Goal: Information Seeking & Learning: Learn about a topic

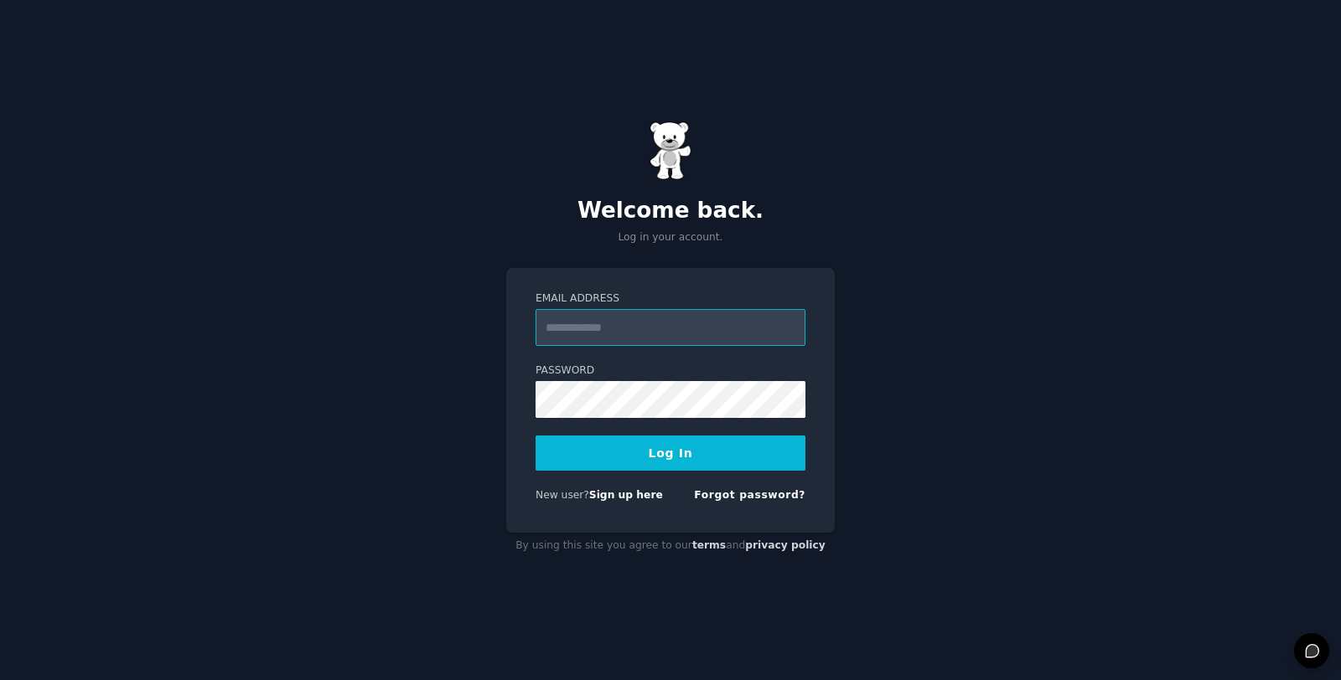
click at [745, 342] on input "Email Address" at bounding box center [670, 327] width 270 height 37
type input "**********"
click at [624, 494] on link "Sign up here" at bounding box center [626, 495] width 74 height 12
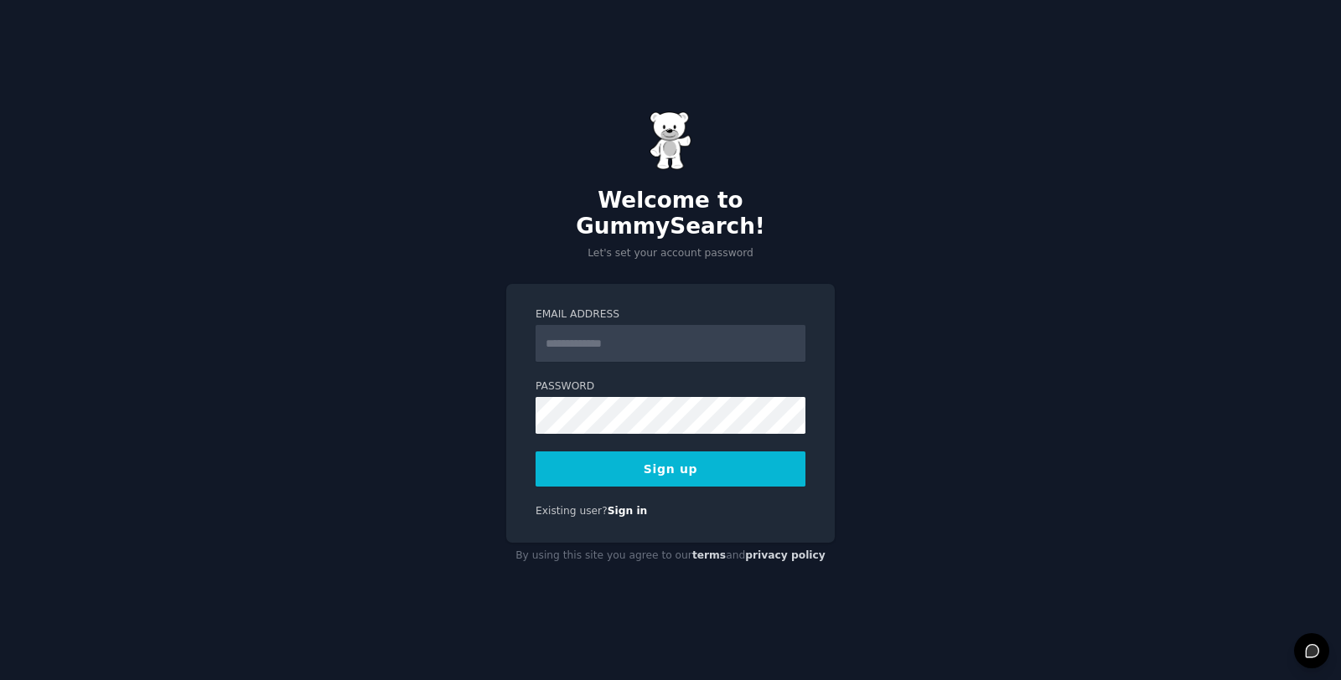
click at [685, 336] on input "Email Address" at bounding box center [670, 343] width 270 height 37
type input "**********"
click at [603, 455] on button "Sign up" at bounding box center [670, 469] width 270 height 35
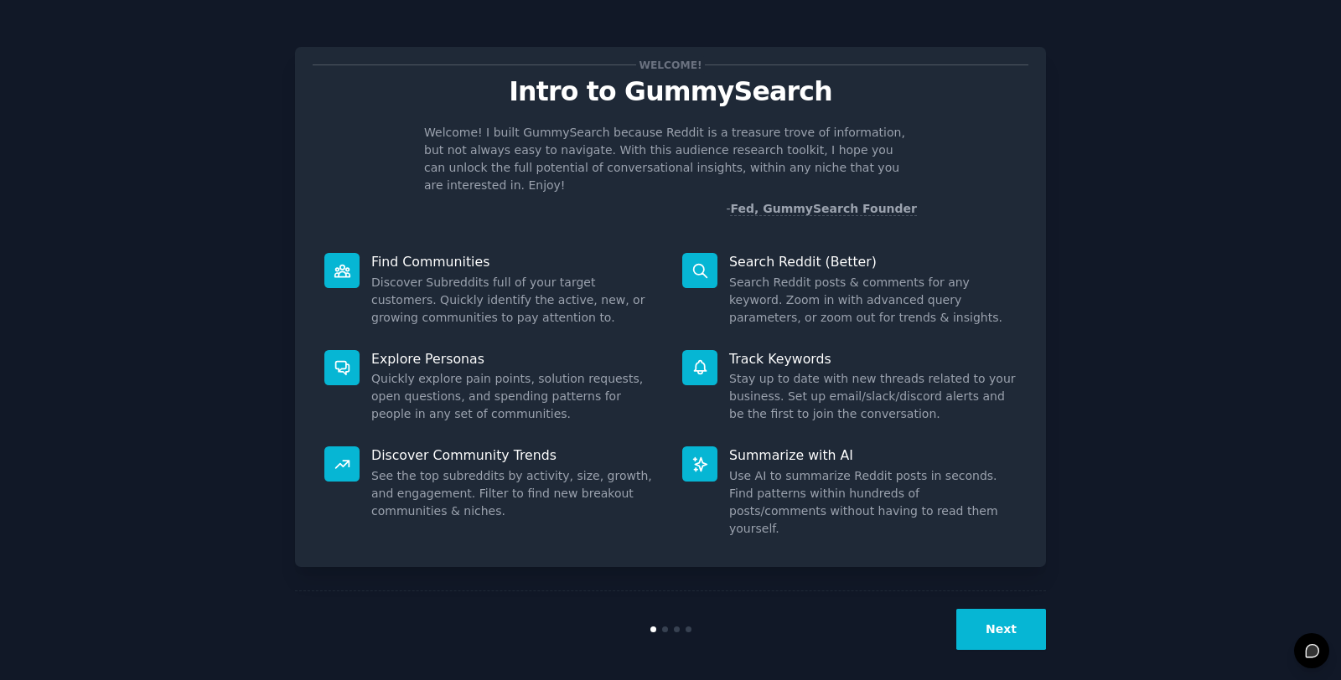
click at [1013, 612] on button "Next" at bounding box center [1001, 629] width 90 height 41
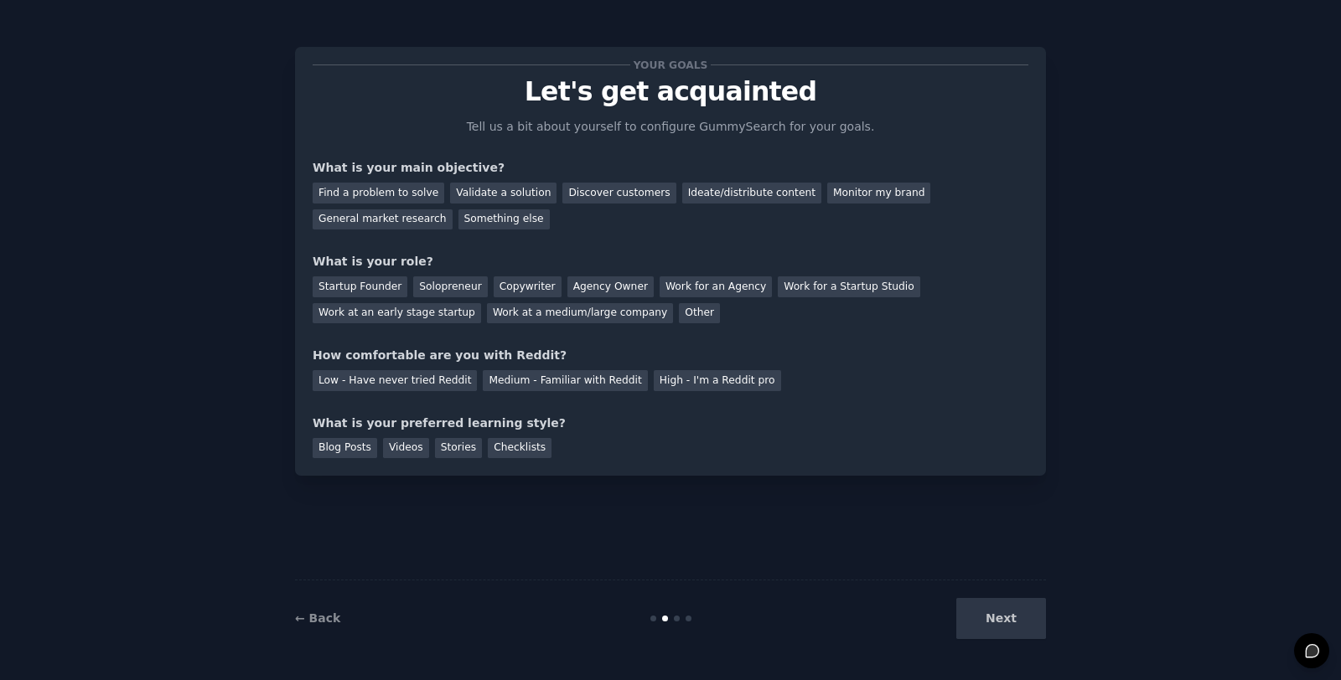
click at [1008, 618] on div "Next" at bounding box center [920, 618] width 251 height 41
click at [1005, 623] on div "Next" at bounding box center [920, 618] width 251 height 41
click at [396, 196] on div "Find a problem to solve" at bounding box center [379, 193] width 132 height 21
click at [372, 286] on div "Startup Founder" at bounding box center [360, 287] width 95 height 21
click at [444, 286] on div "Solopreneur" at bounding box center [450, 287] width 74 height 21
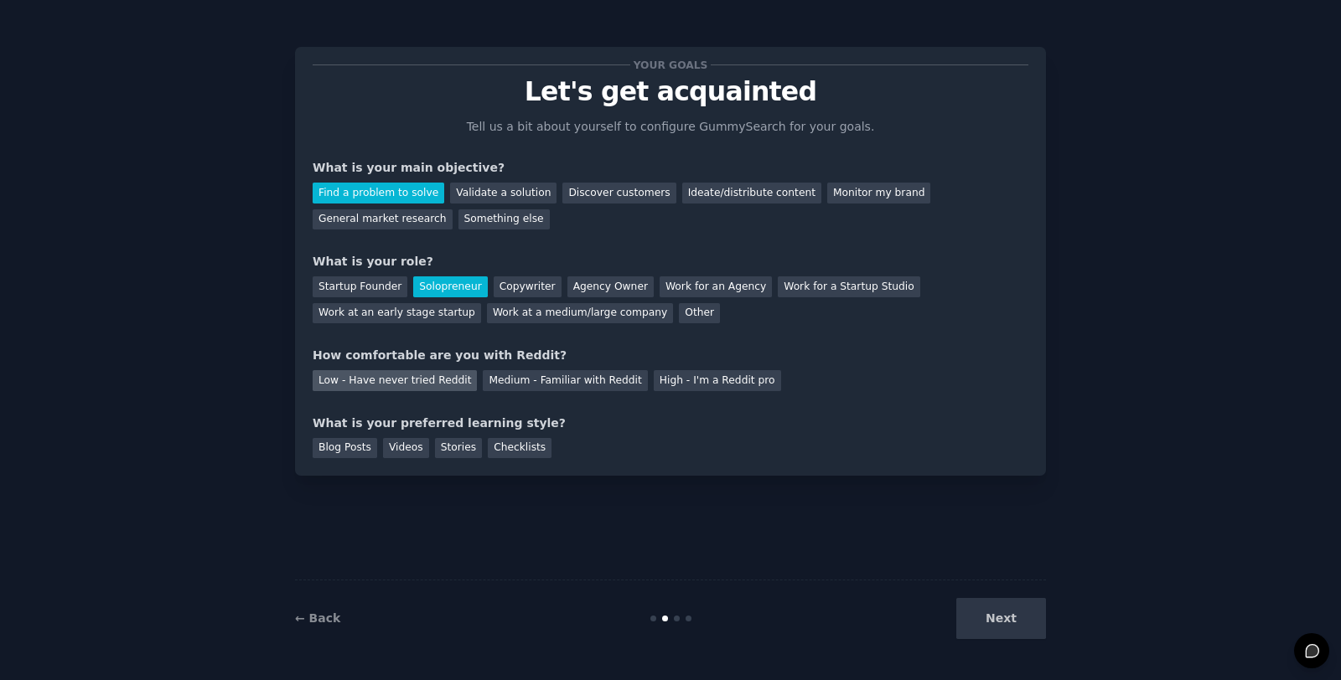
click at [411, 385] on div "Low - Have never tried Reddit" at bounding box center [395, 380] width 164 height 21
click at [339, 450] on div "Blog Posts" at bounding box center [345, 448] width 65 height 21
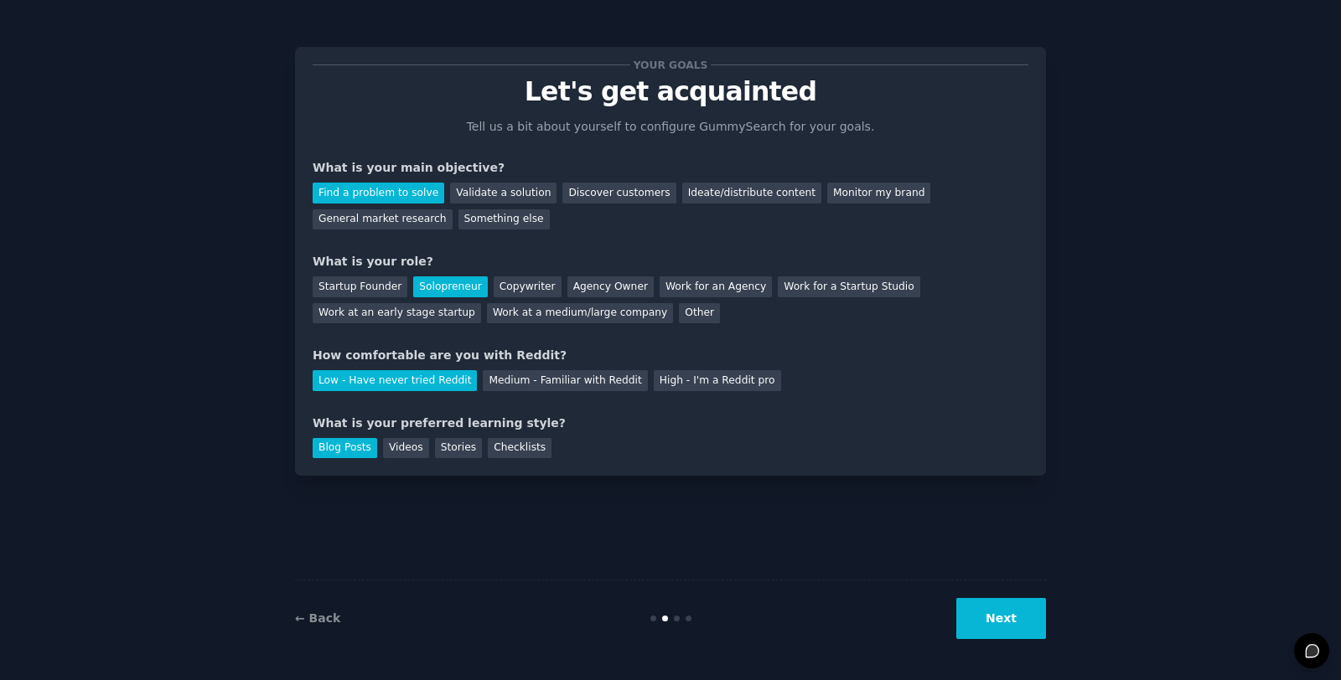
click at [1017, 620] on button "Next" at bounding box center [1001, 618] width 90 height 41
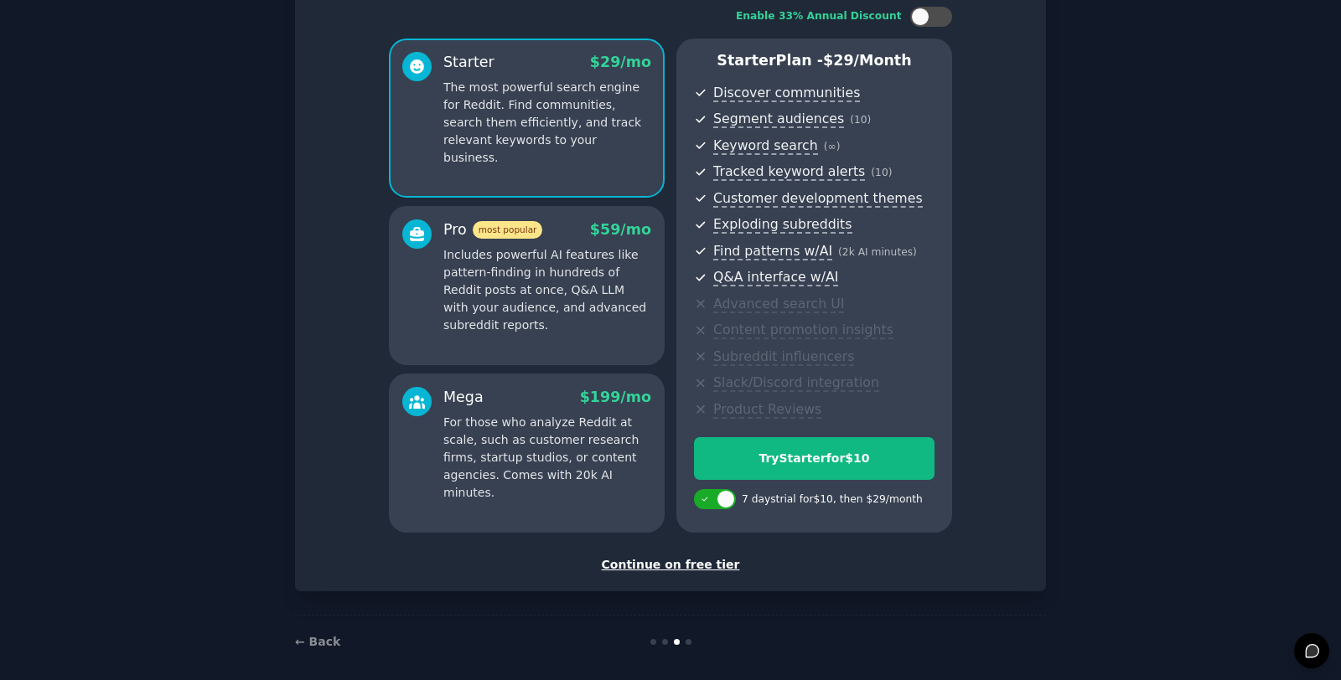
scroll to position [123, 0]
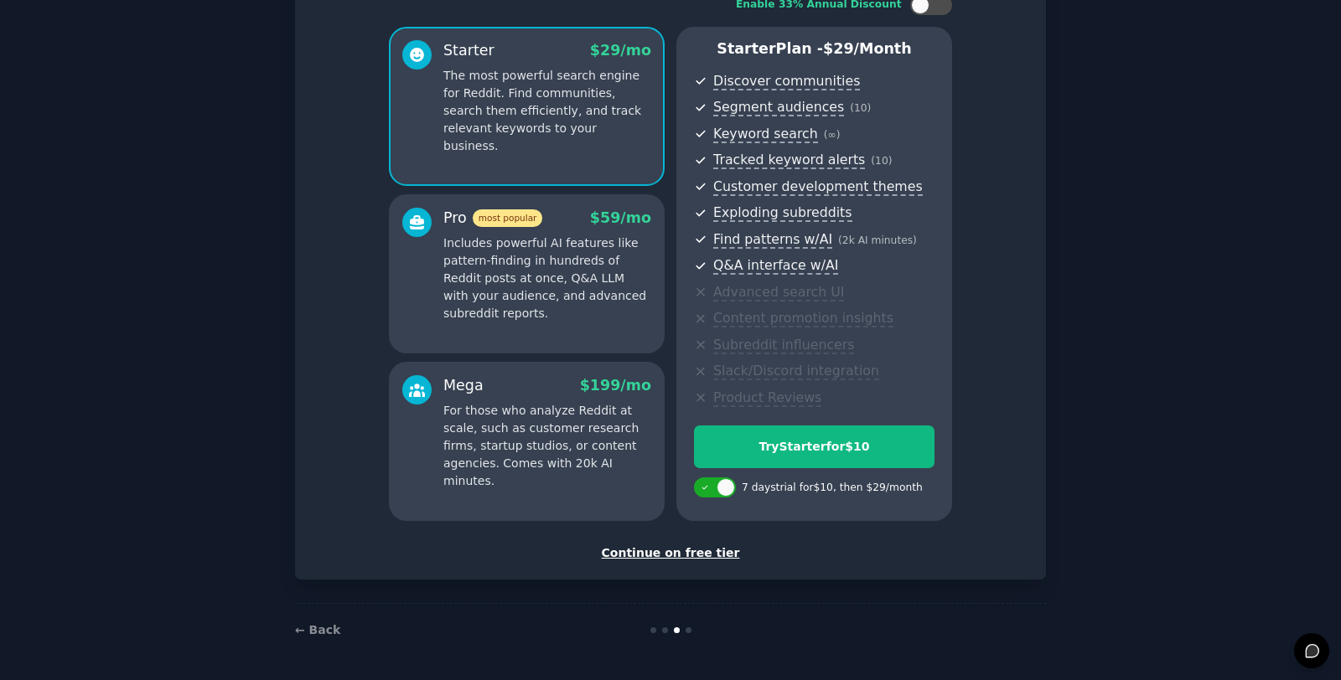
click at [665, 553] on div "Continue on free tier" at bounding box center [671, 554] width 716 height 18
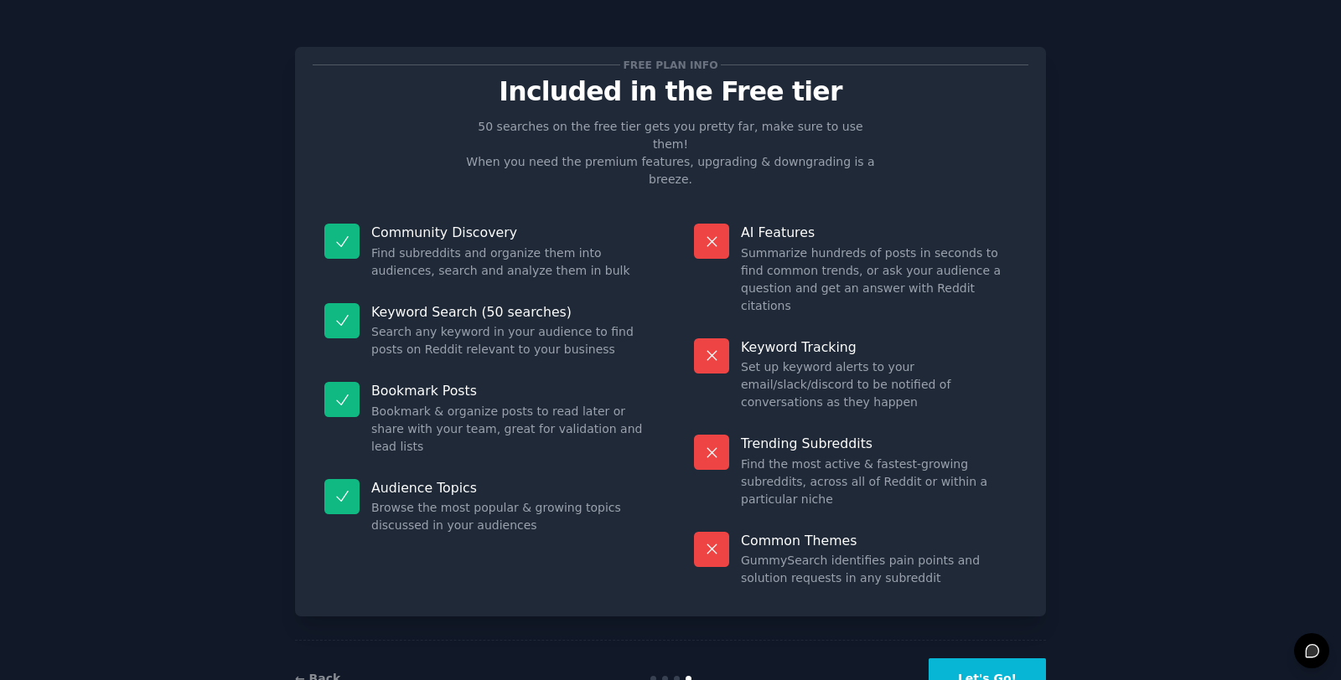
click at [1001, 659] on button "Let's Go!" at bounding box center [986, 679] width 117 height 41
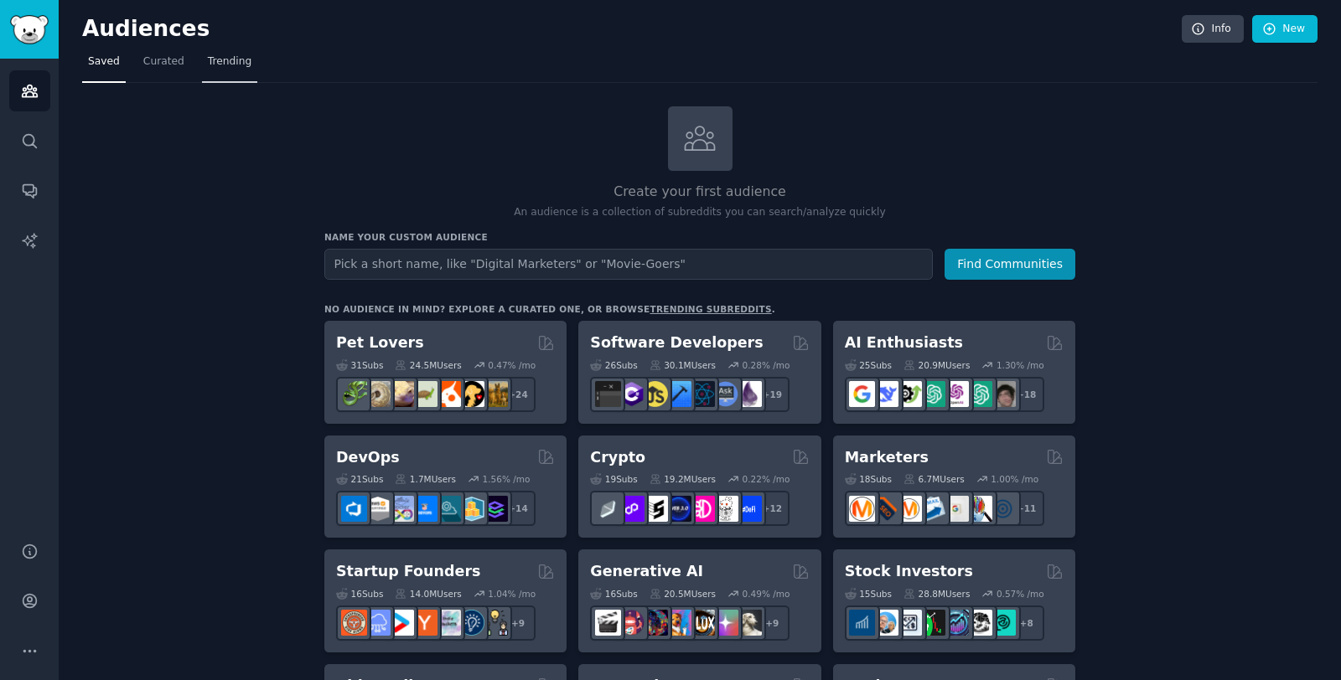
click at [216, 58] on span "Trending" at bounding box center [230, 61] width 44 height 15
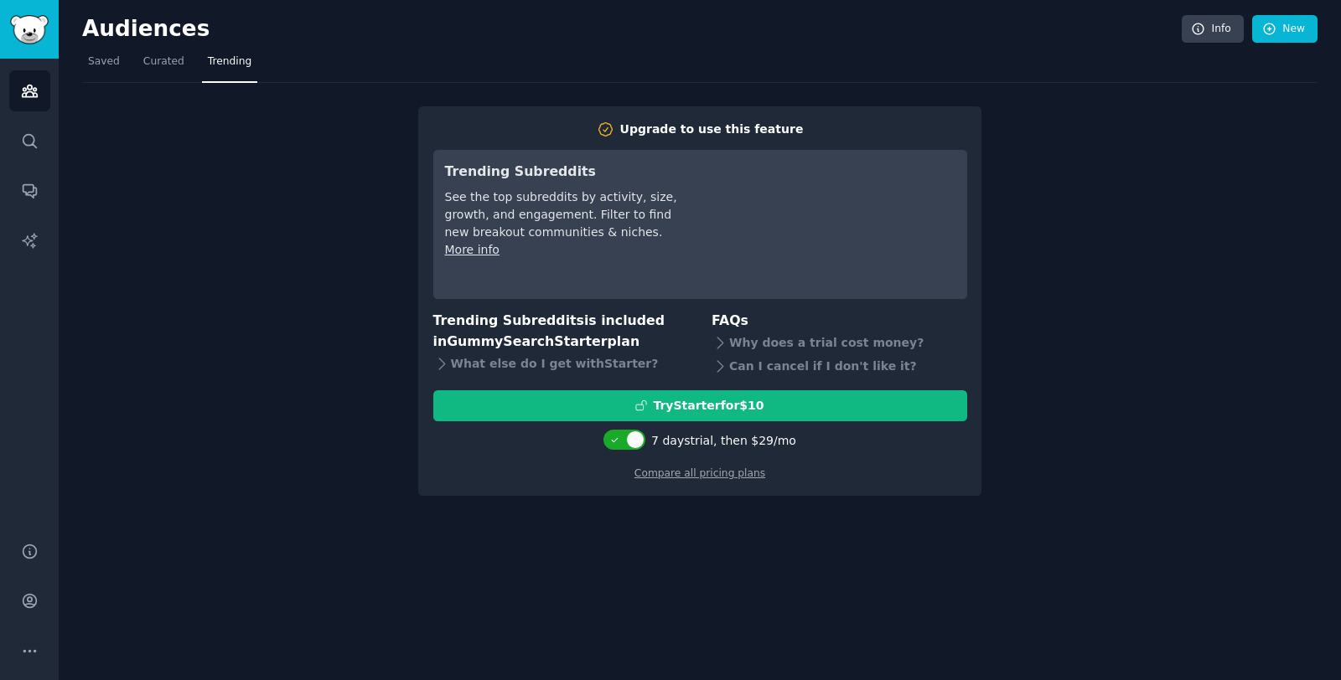
click at [333, 246] on div "Upgrade to use this feature Trending Subreddits See the top subreddits by activ…" at bounding box center [699, 290] width 1235 height 414
click at [104, 64] on span "Saved" at bounding box center [104, 61] width 32 height 15
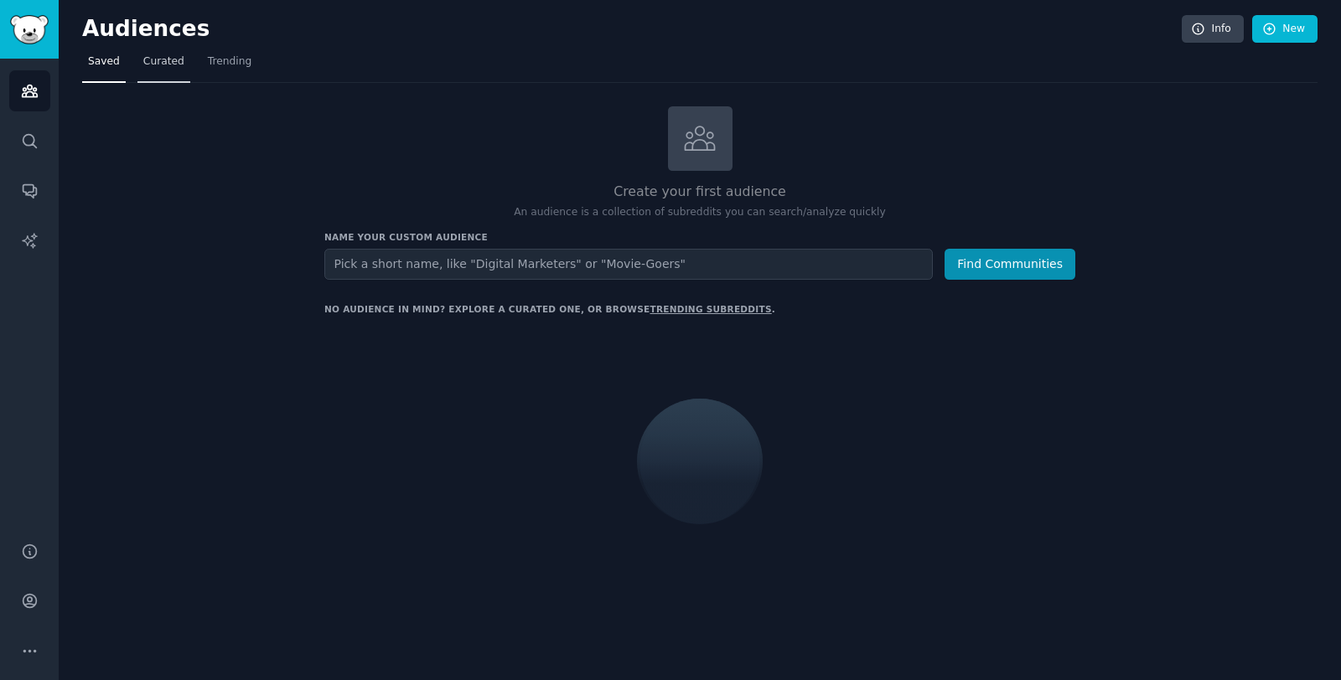
click at [165, 62] on span "Curated" at bounding box center [163, 61] width 41 height 15
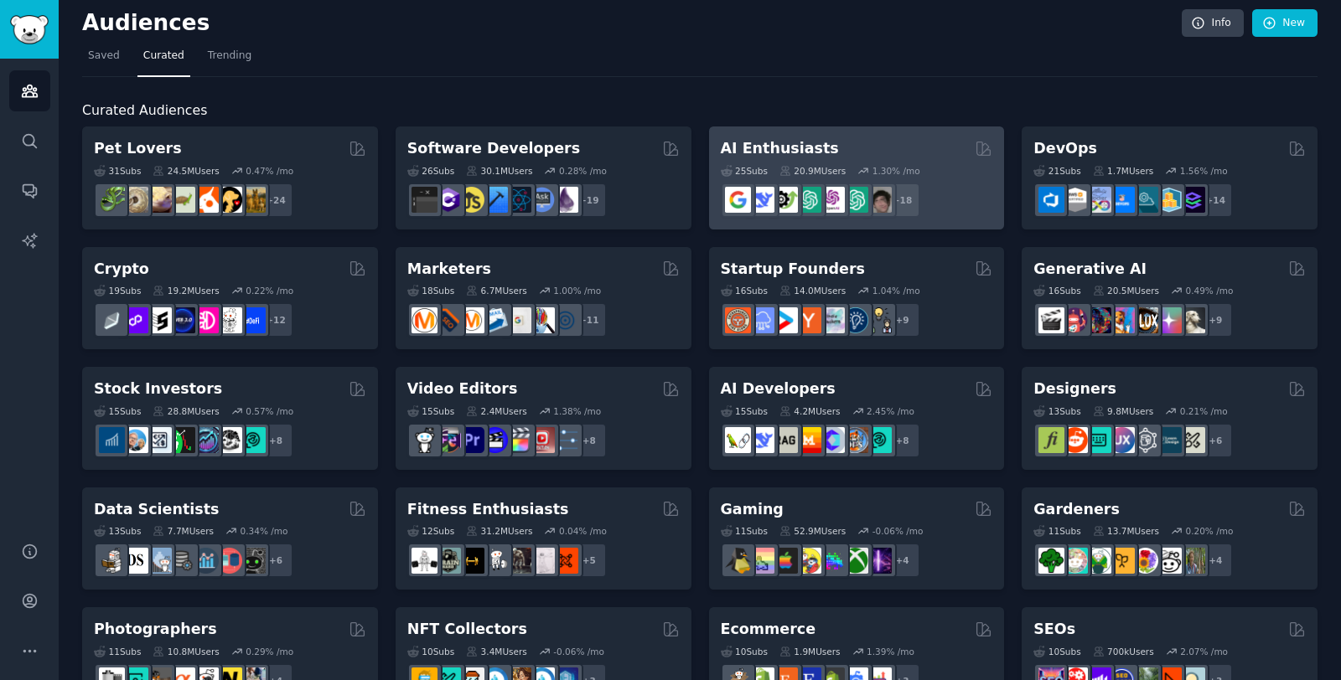
scroll to position [18, 0]
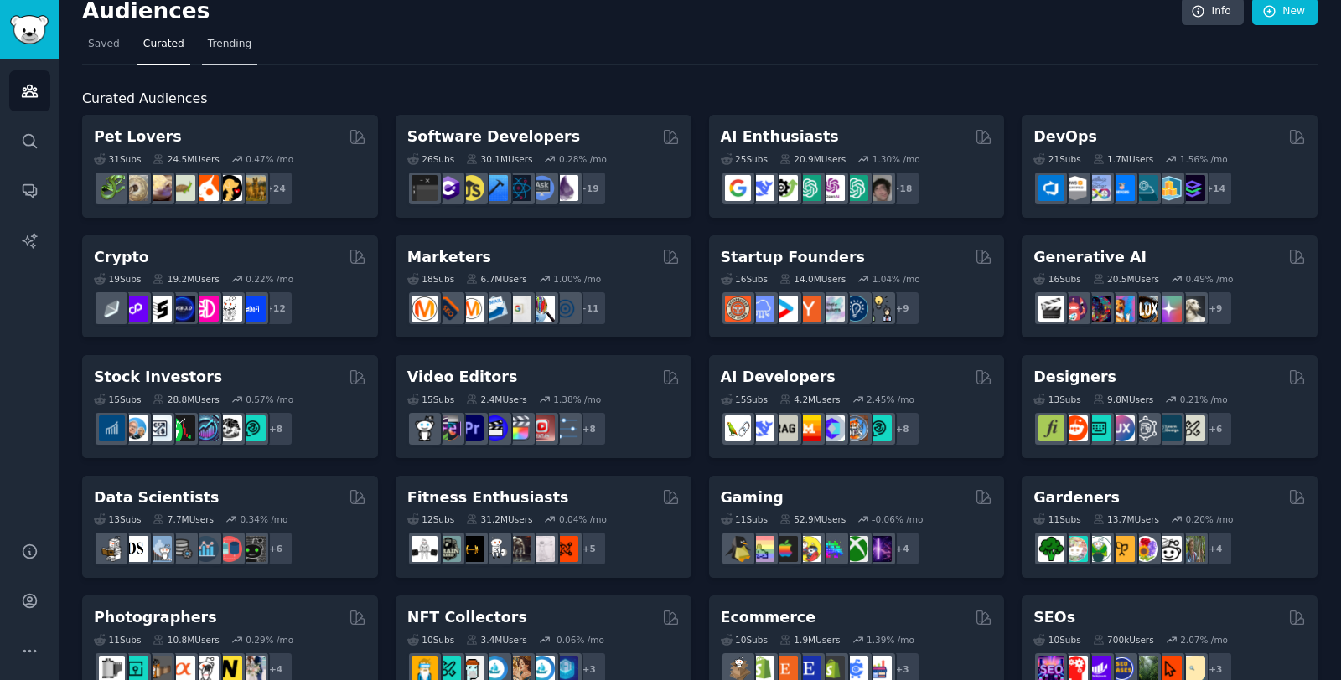
click at [251, 52] on link "Trending" at bounding box center [229, 48] width 55 height 34
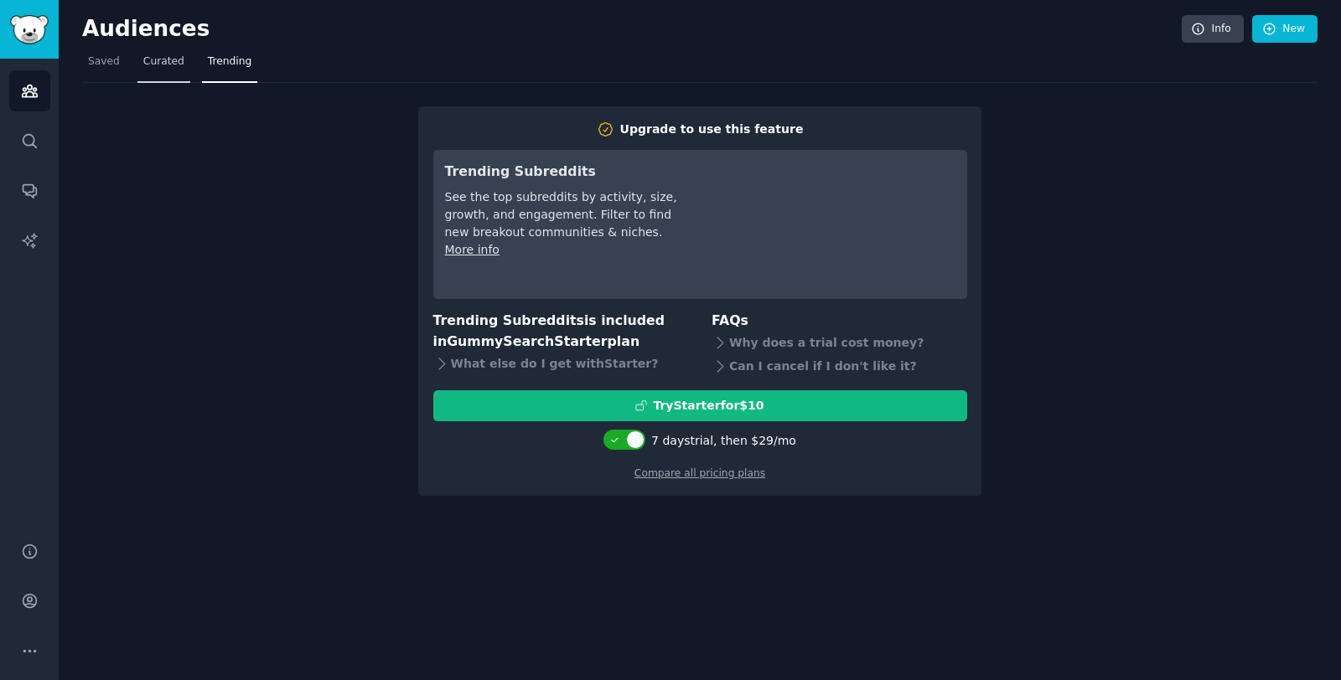
click at [155, 62] on span "Curated" at bounding box center [163, 61] width 41 height 15
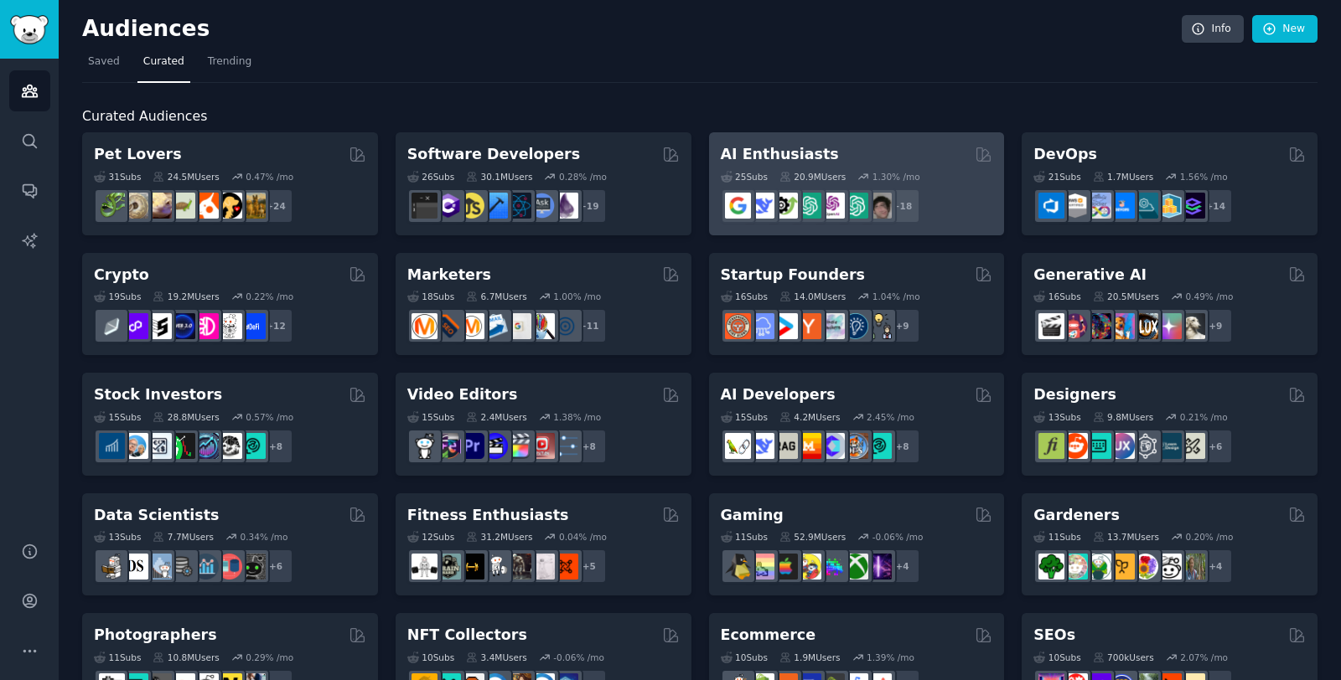
click at [758, 152] on h2 "AI Enthusiasts" at bounding box center [780, 154] width 118 height 21
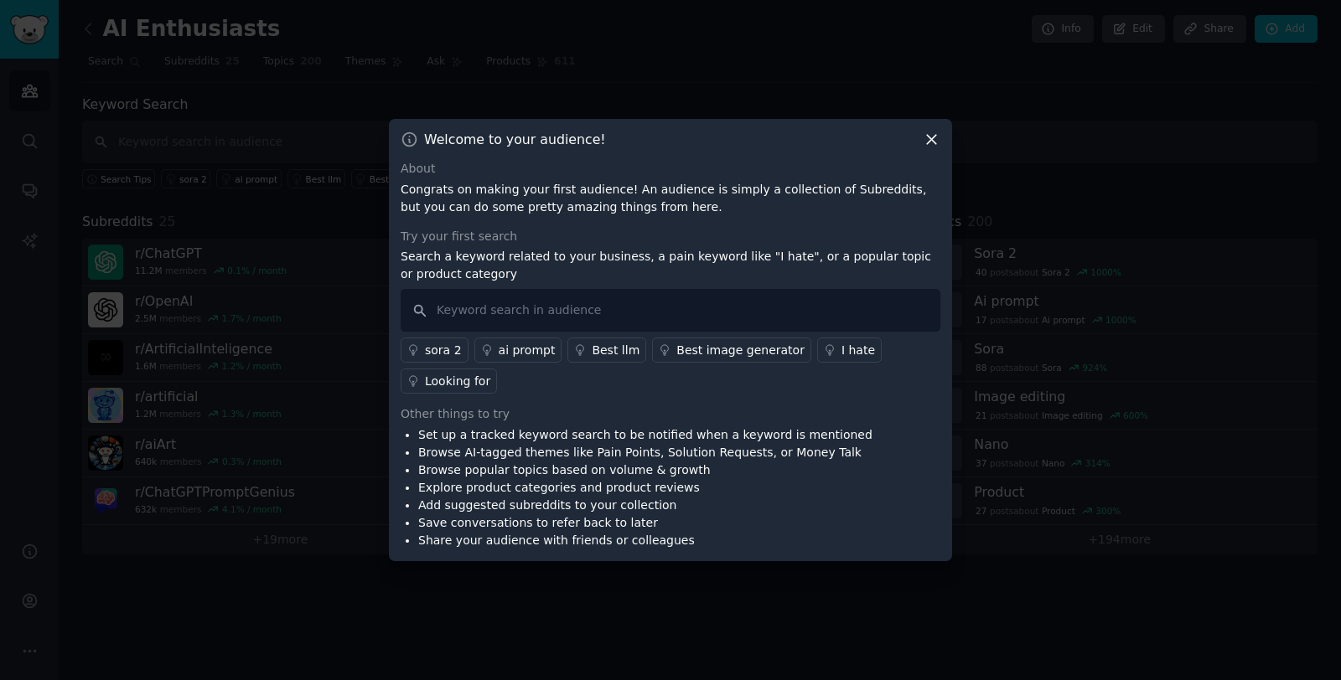
click at [930, 142] on icon at bounding box center [932, 140] width 18 height 18
click at [930, 142] on input "text" at bounding box center [699, 142] width 1235 height 43
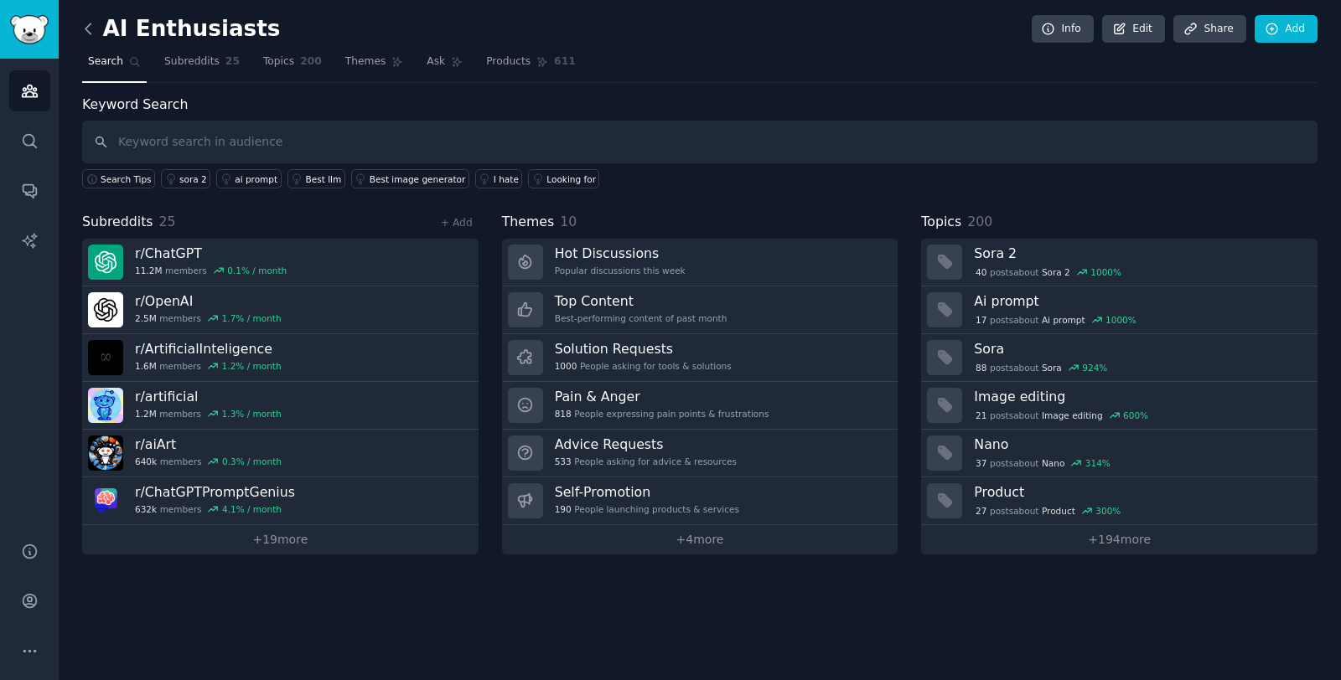
click at [86, 27] on icon at bounding box center [87, 28] width 5 height 10
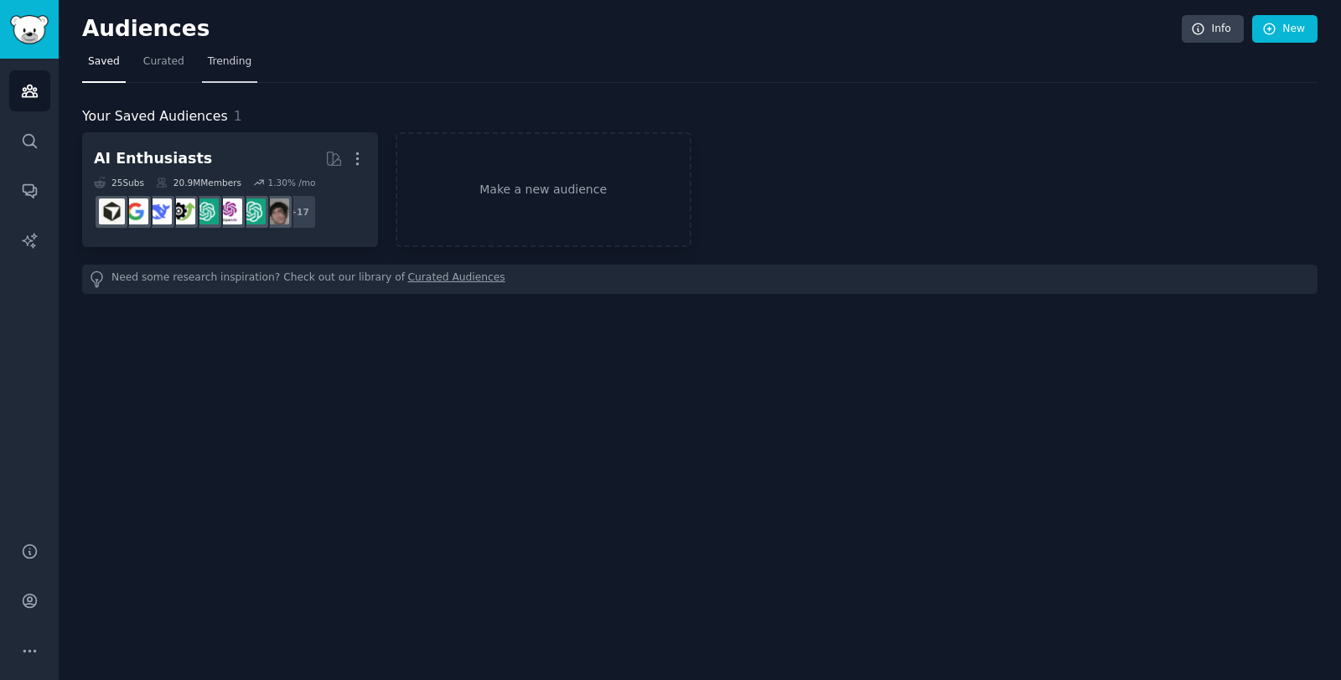
click at [225, 58] on span "Trending" at bounding box center [230, 61] width 44 height 15
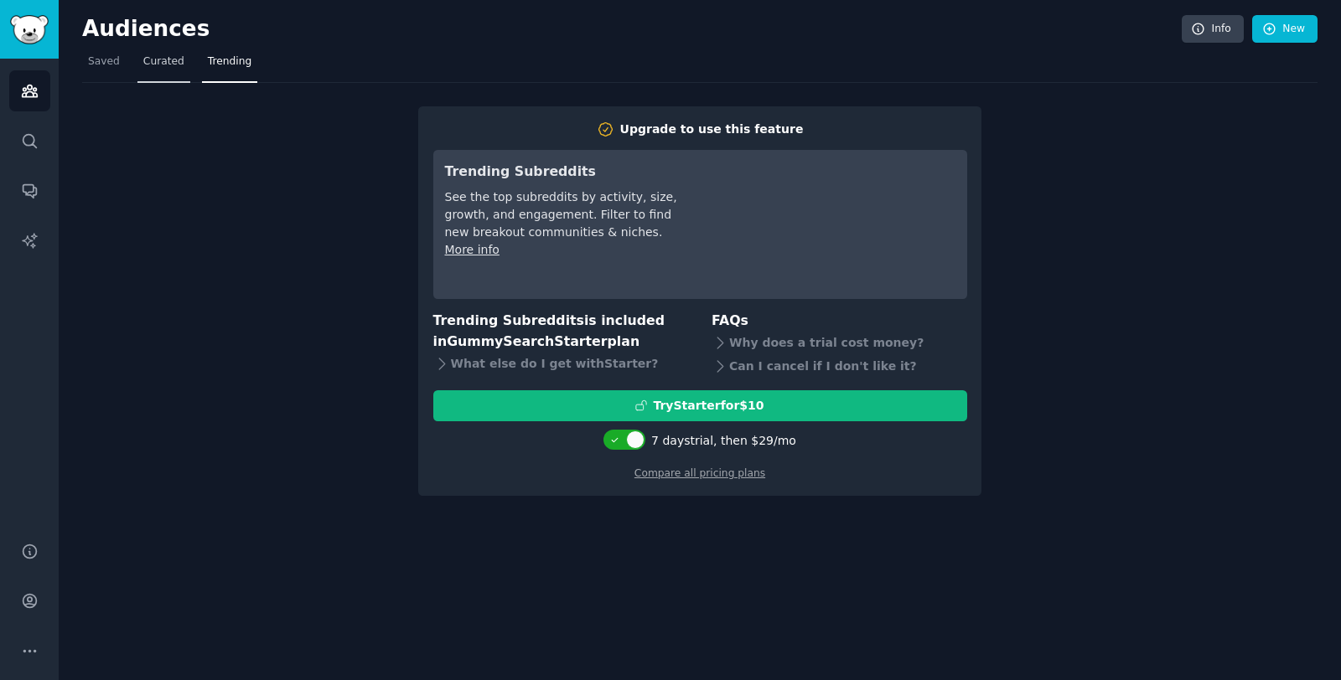
click at [179, 65] on span "Curated" at bounding box center [163, 61] width 41 height 15
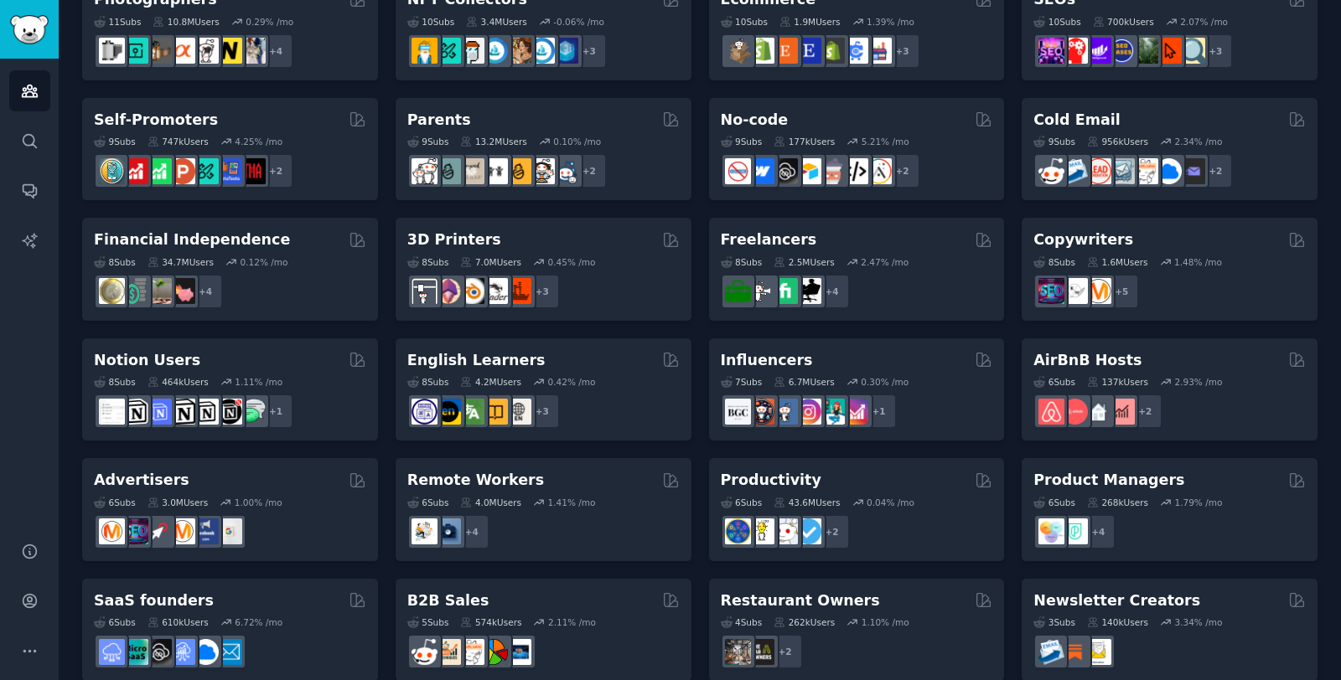
scroll to position [660, 0]
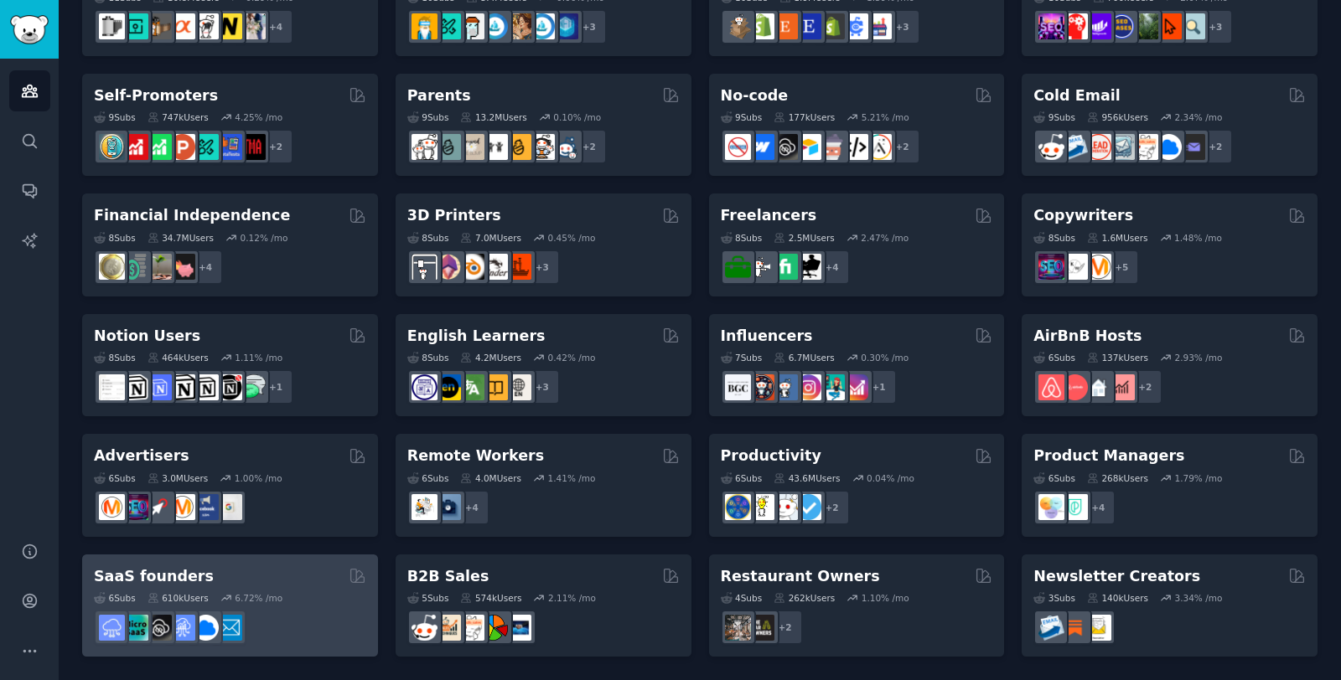
click at [167, 576] on h2 "SaaS founders" at bounding box center [154, 576] width 120 height 21
click at [167, 576] on div "Pet Lovers 31 Sub s 24.5M Users 0.47 % /mo + 24 Software Developers 26 Sub s 30…" at bounding box center [699, 64] width 1235 height 1185
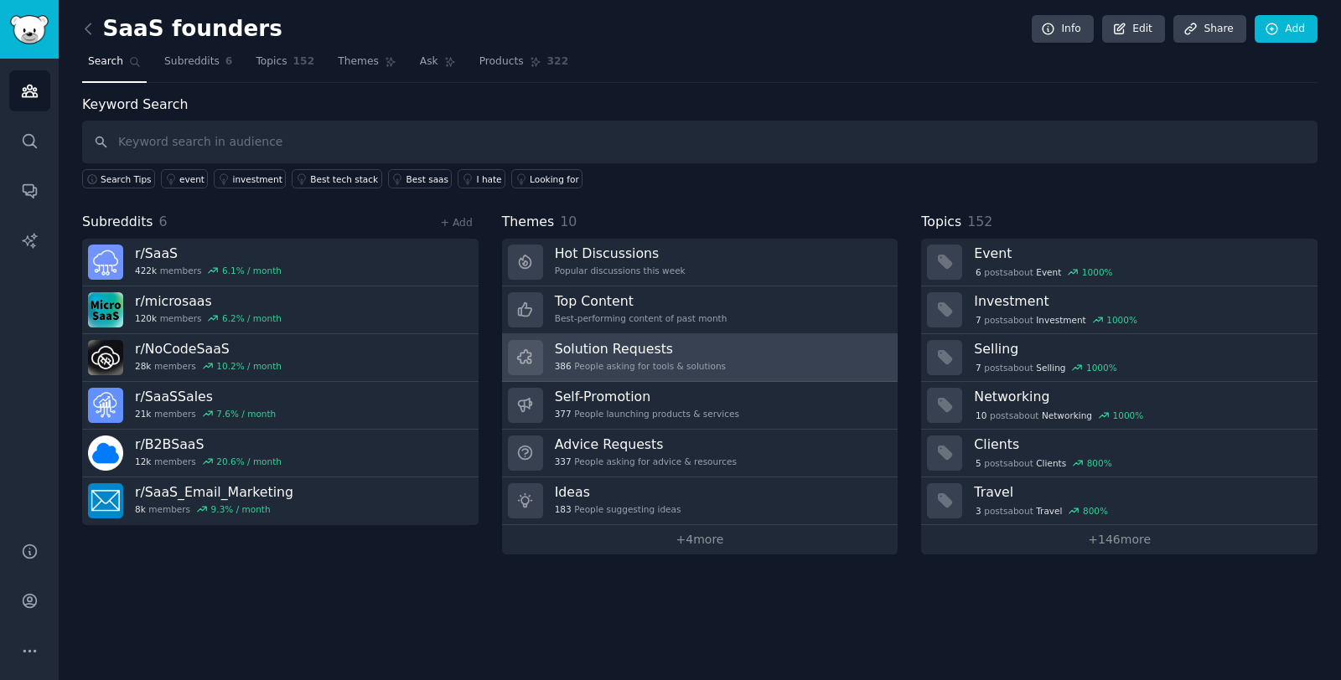
click at [695, 362] on div "386 People asking for tools & solutions" at bounding box center [640, 366] width 171 height 12
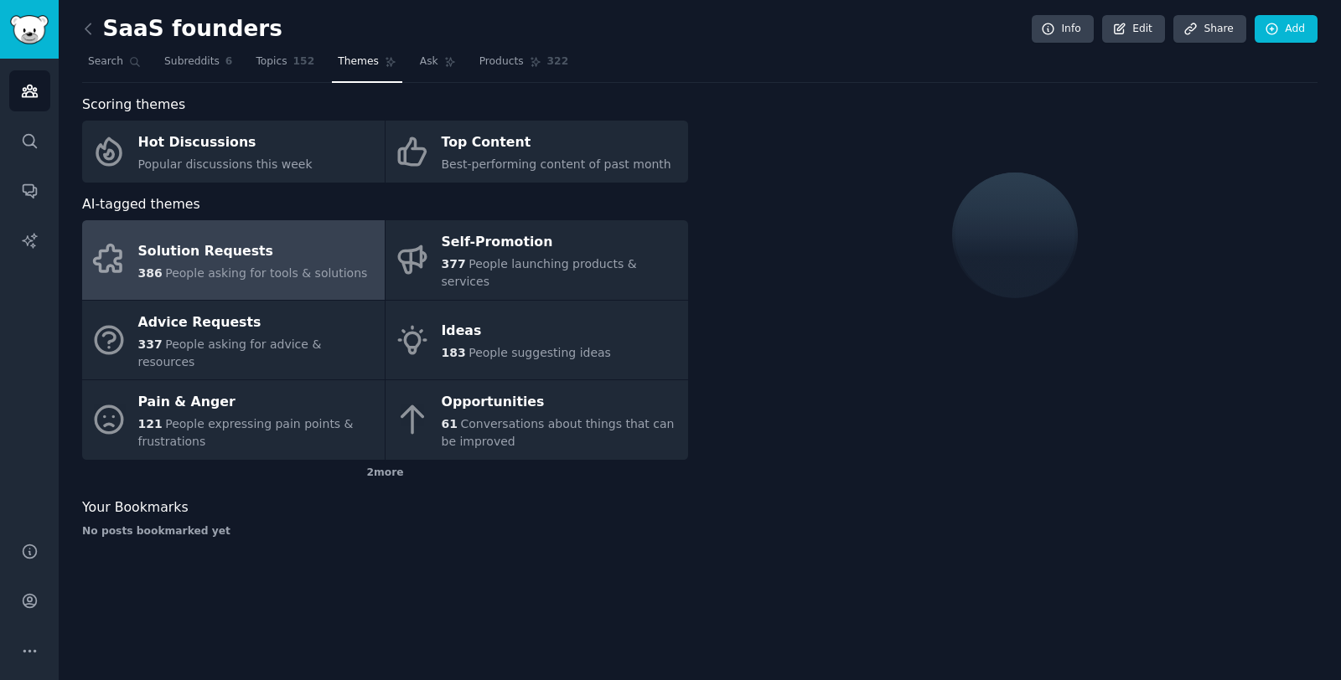
click at [220, 251] on div "Solution Requests" at bounding box center [253, 251] width 230 height 27
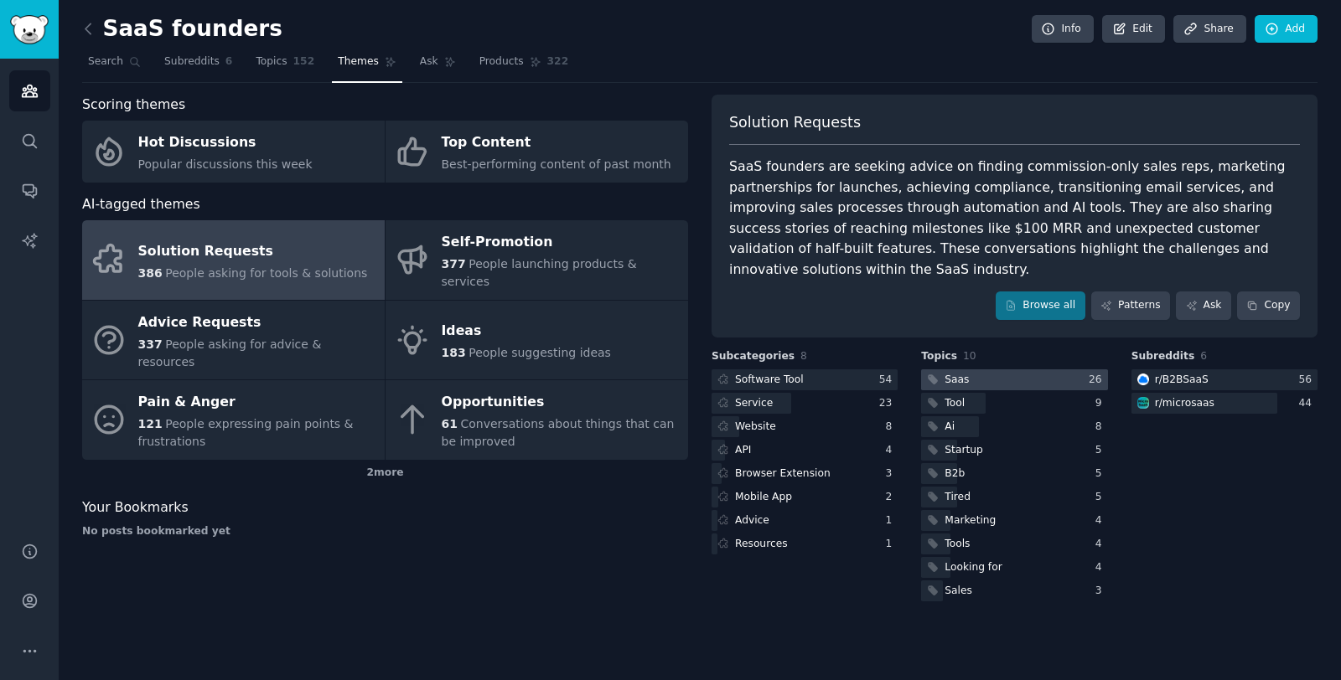
click at [1034, 370] on div at bounding box center [1014, 380] width 186 height 21
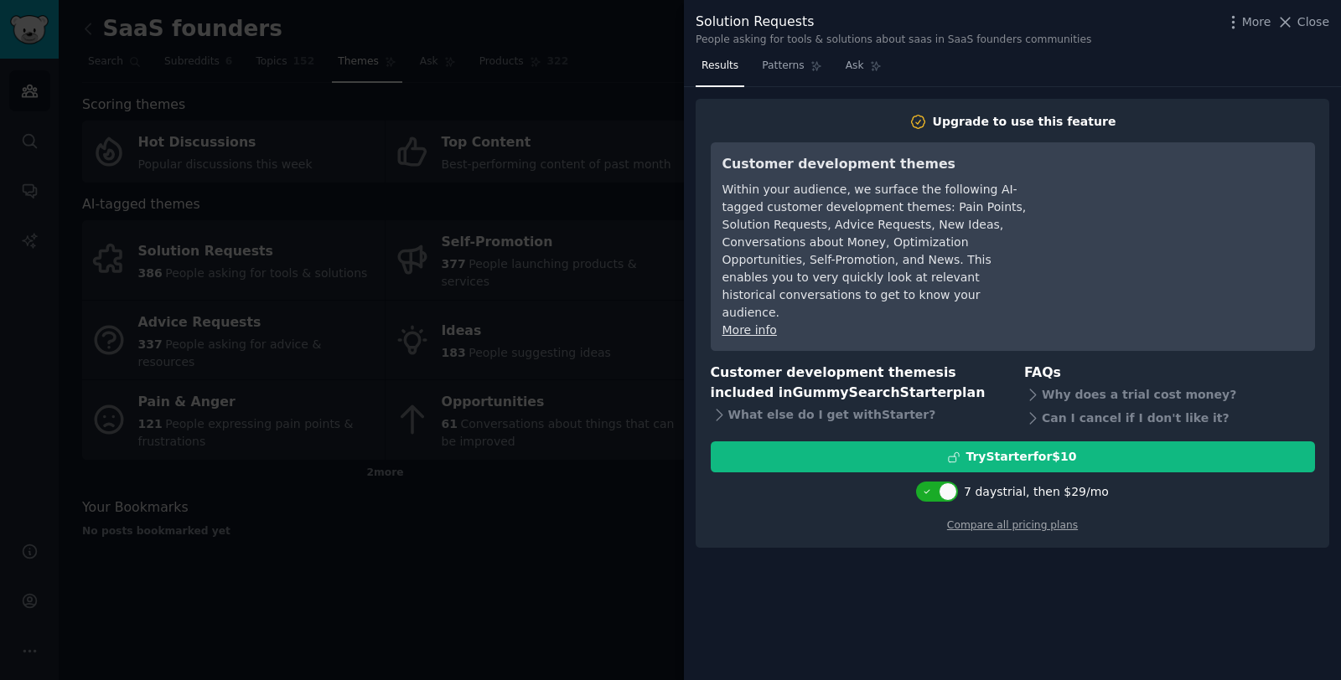
click at [628, 47] on div at bounding box center [670, 340] width 1341 height 680
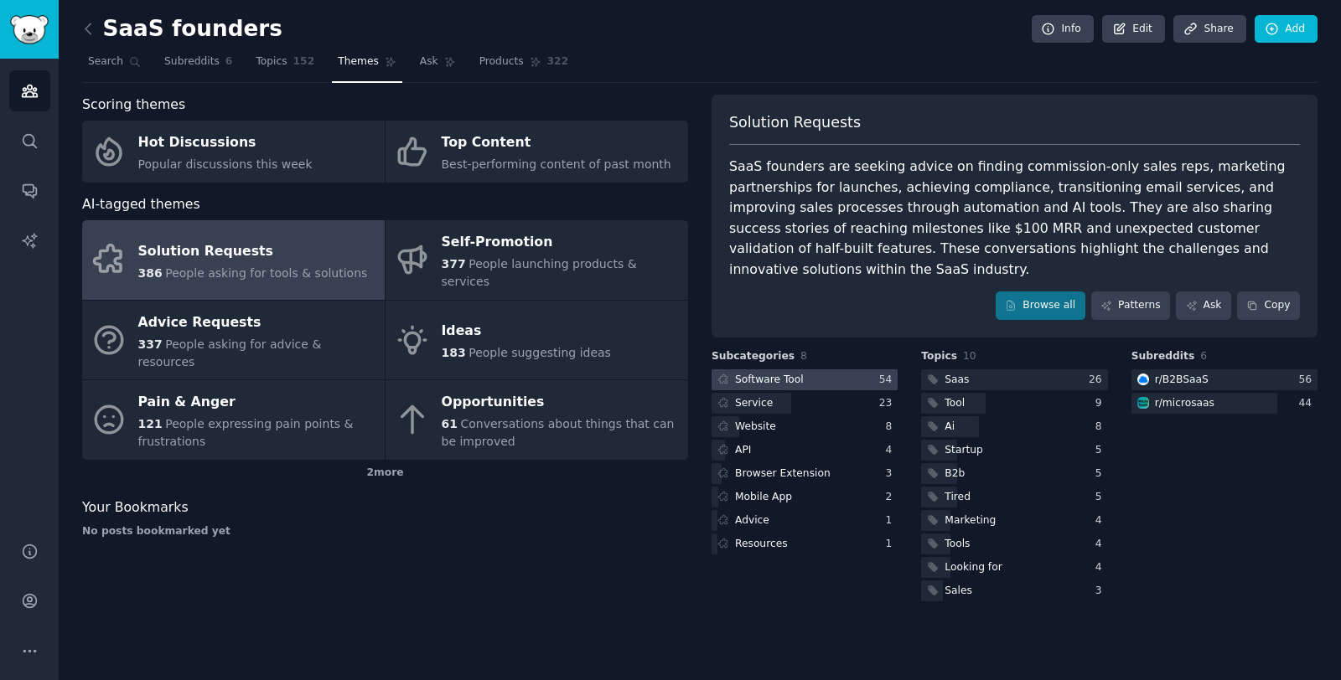
click at [807, 370] on div at bounding box center [804, 380] width 186 height 21
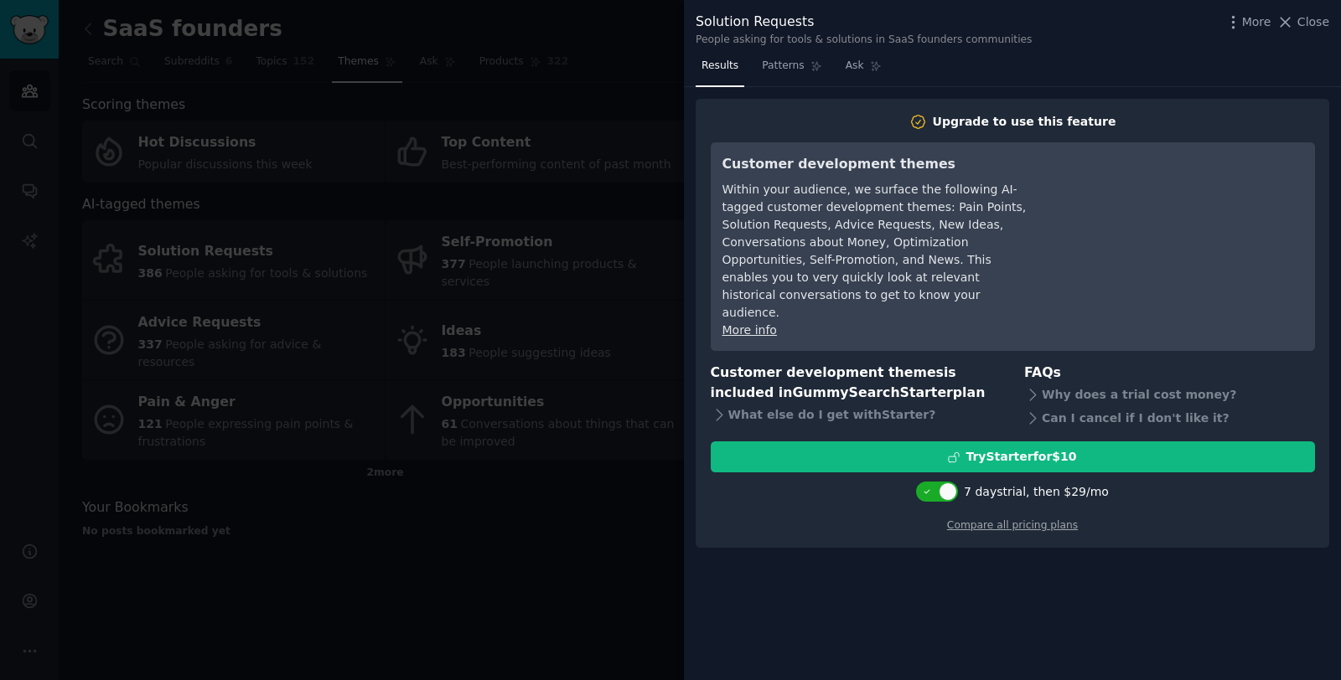
click at [644, 89] on div at bounding box center [670, 340] width 1341 height 680
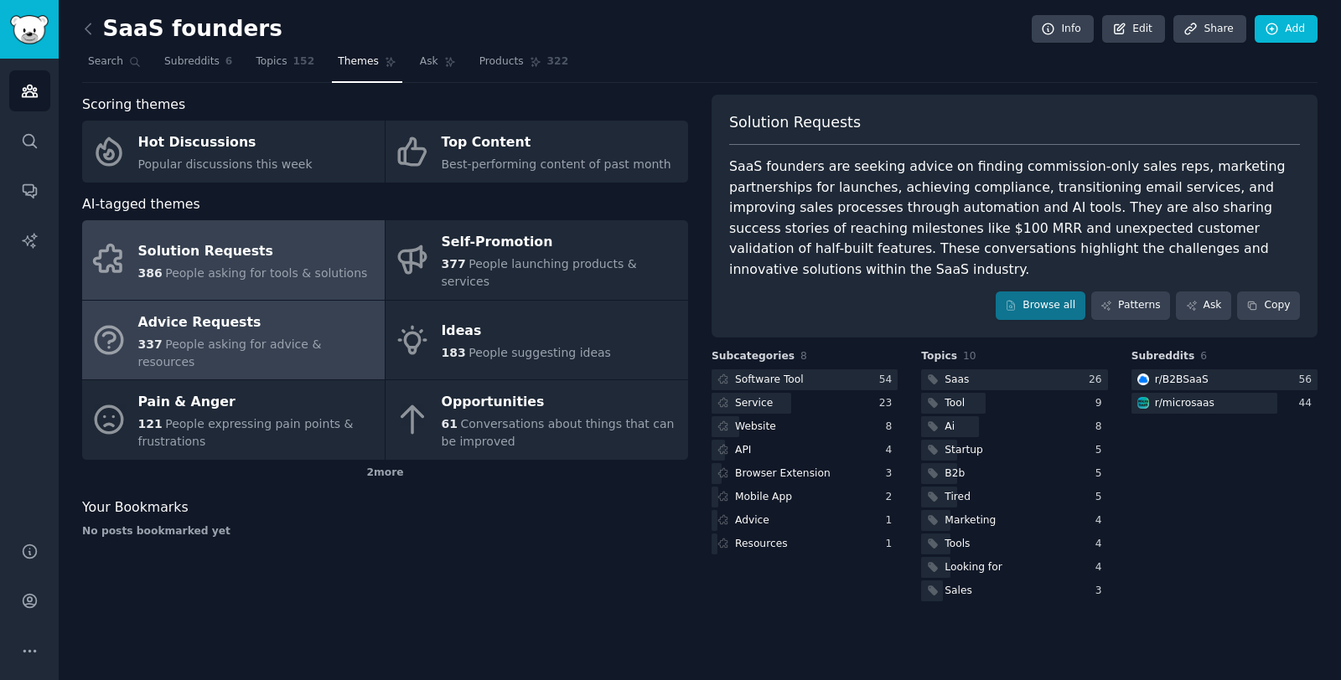
click at [221, 309] on div "Advice Requests" at bounding box center [257, 322] width 238 height 27
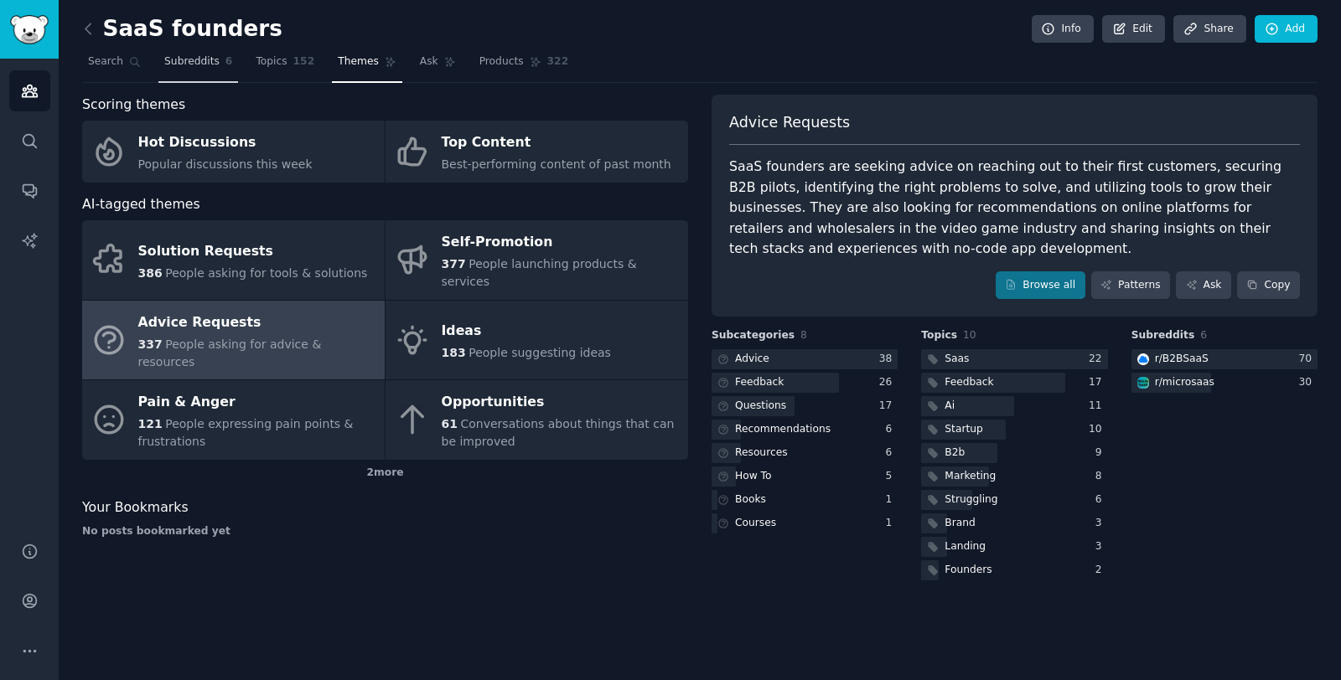
click at [167, 59] on span "Subreddits" at bounding box center [191, 61] width 55 height 15
click at [168, 59] on span "Subreddits" at bounding box center [191, 61] width 55 height 15
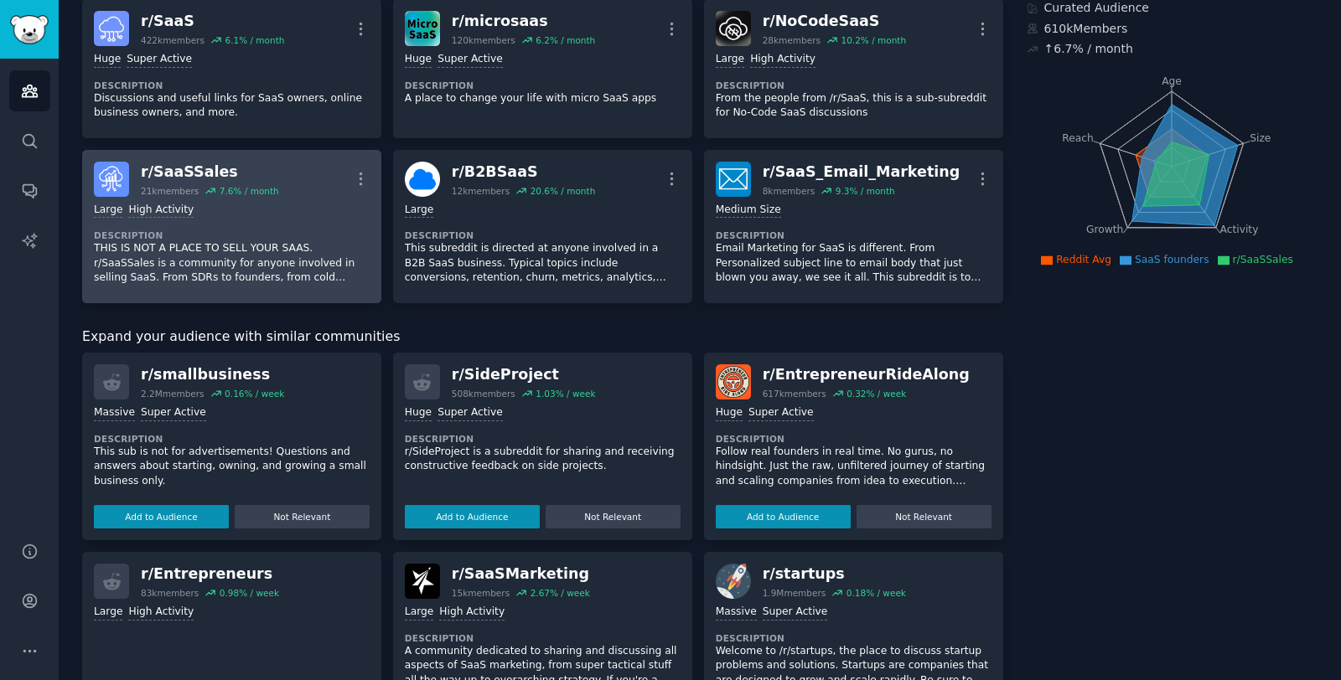
scroll to position [126, 0]
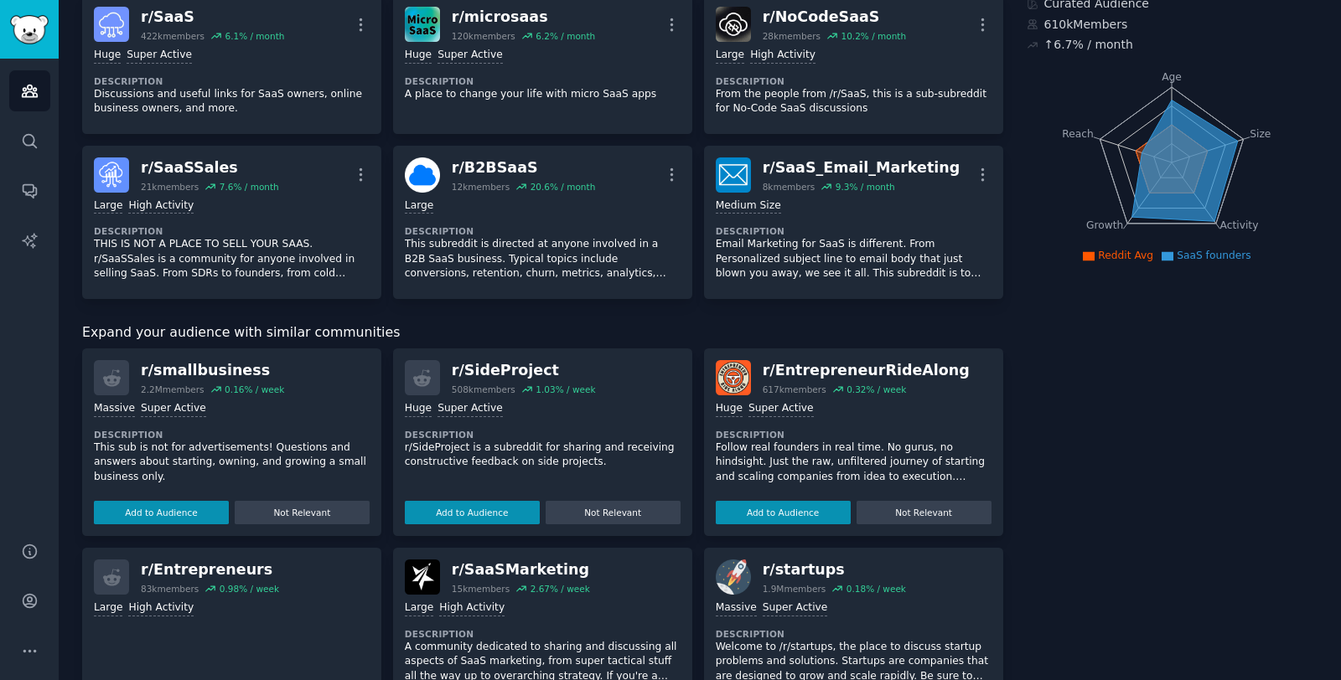
click at [791, 455] on p "Follow real founders in real time. No gurus, no hindsight. Just the raw, unfilt…" at bounding box center [854, 463] width 276 height 44
click at [819, 370] on div "r/ EntrepreneurRideAlong" at bounding box center [866, 370] width 207 height 21
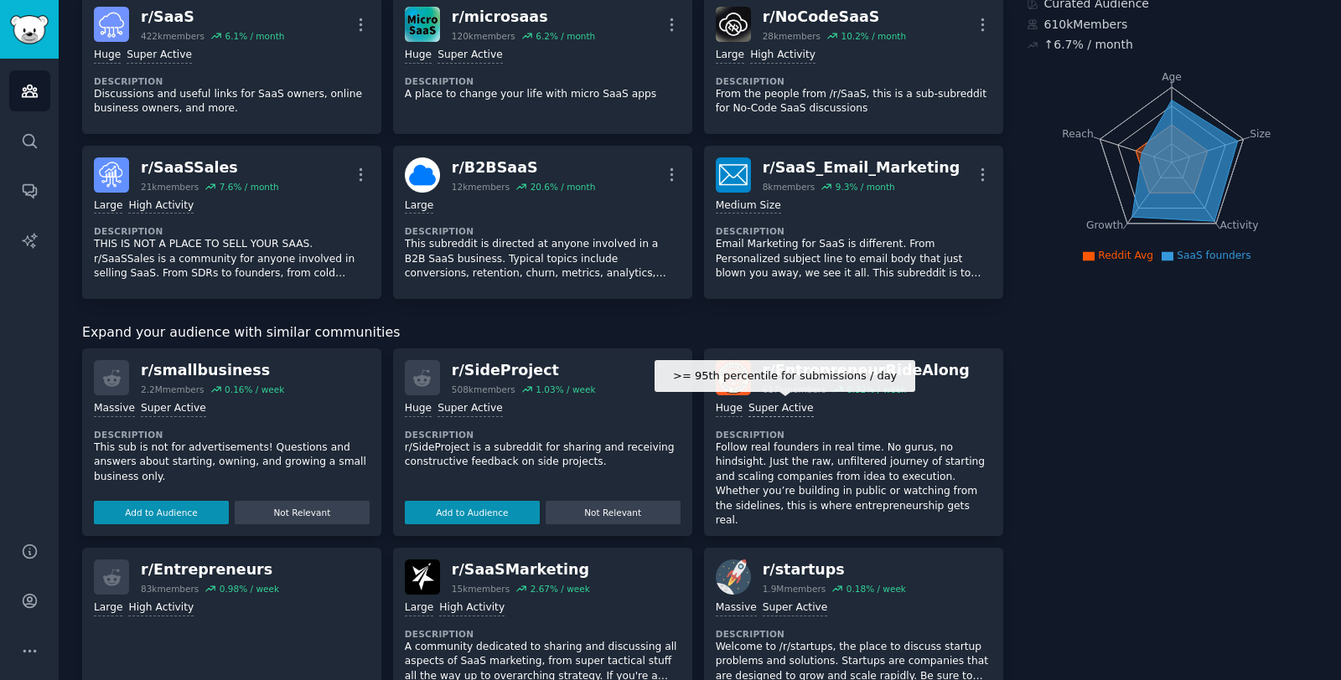
click at [757, 414] on div "Super Active" at bounding box center [780, 409] width 65 height 16
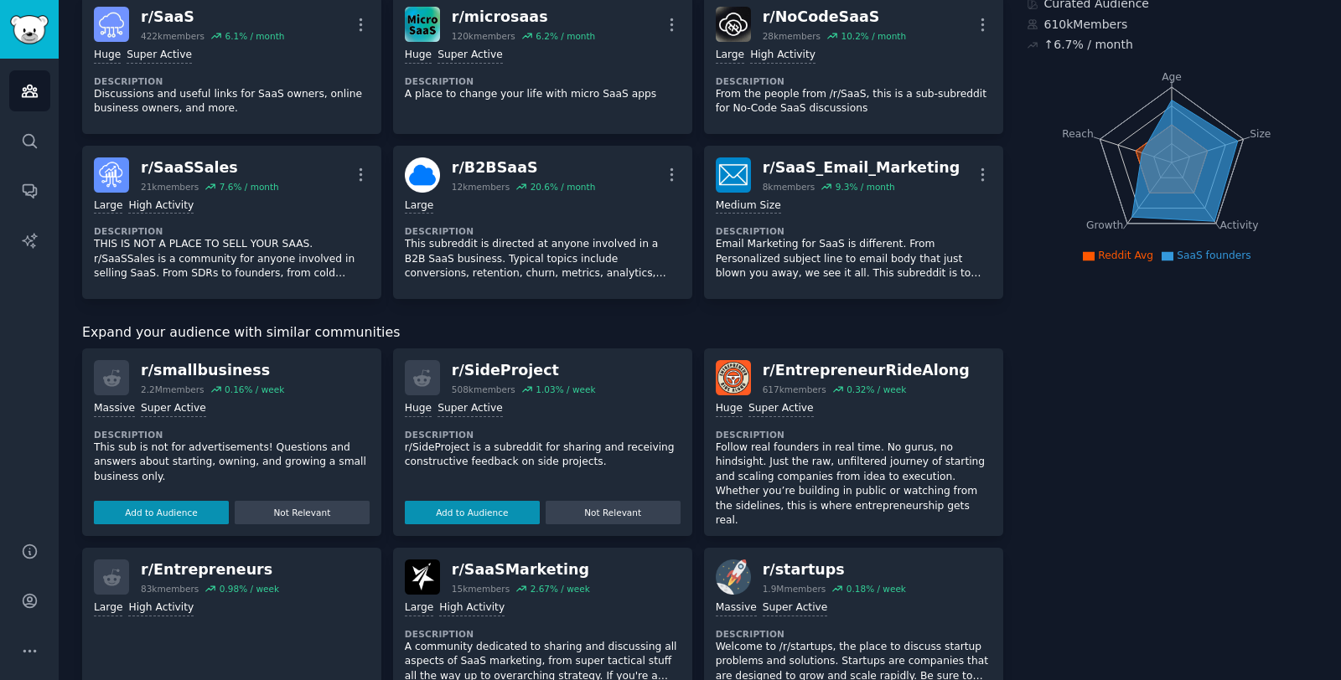
click at [849, 371] on div "r/ EntrepreneurRideAlong" at bounding box center [866, 370] width 207 height 21
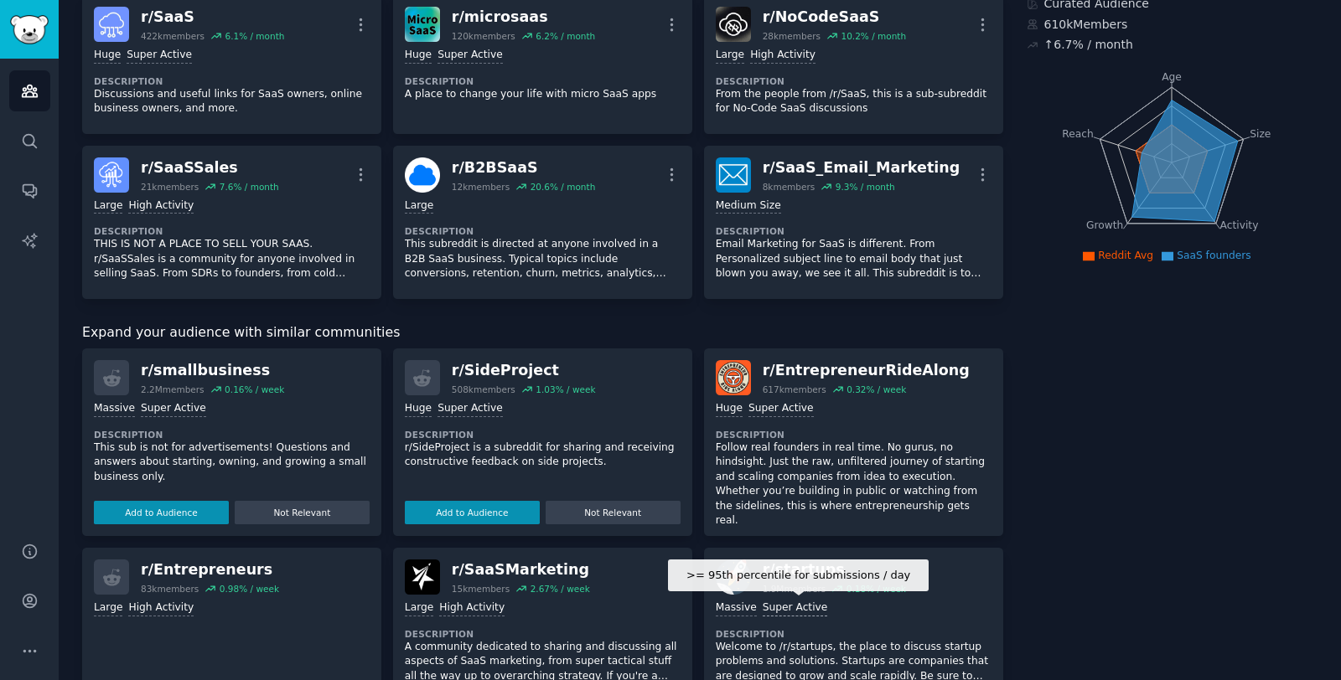
click at [790, 611] on div "Super Active" at bounding box center [795, 609] width 65 height 16
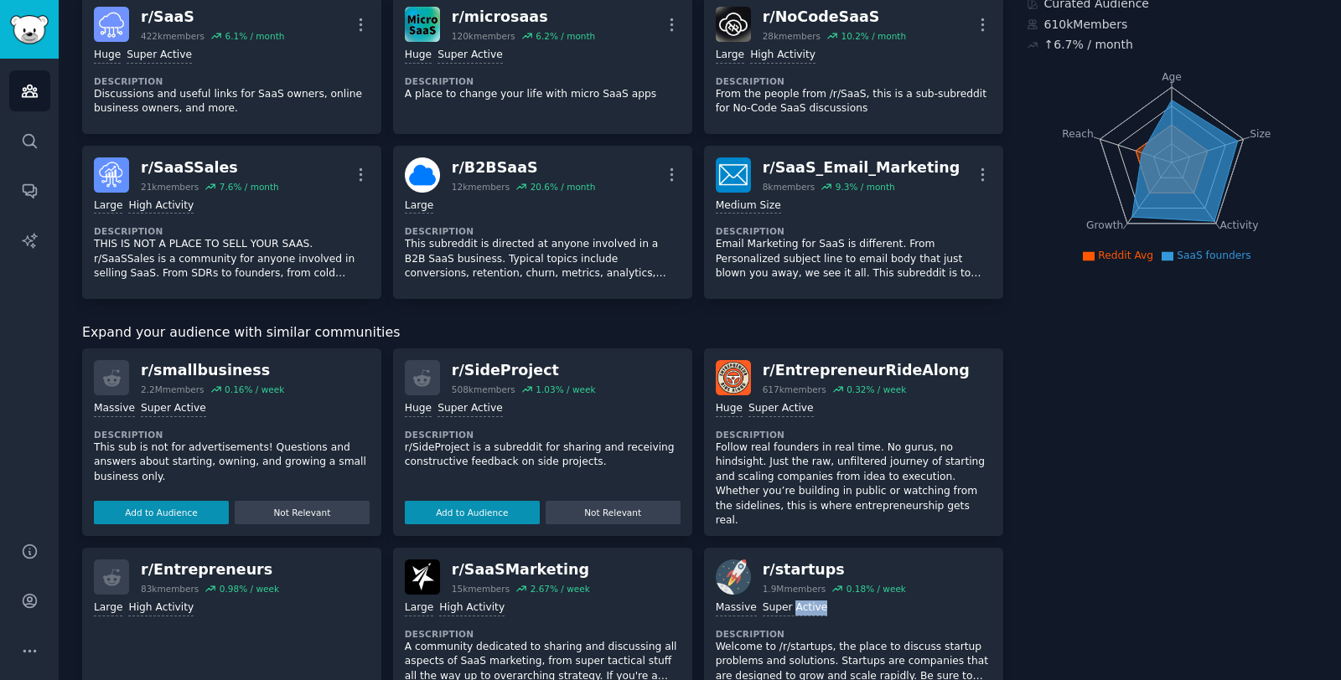
scroll to position [276, 0]
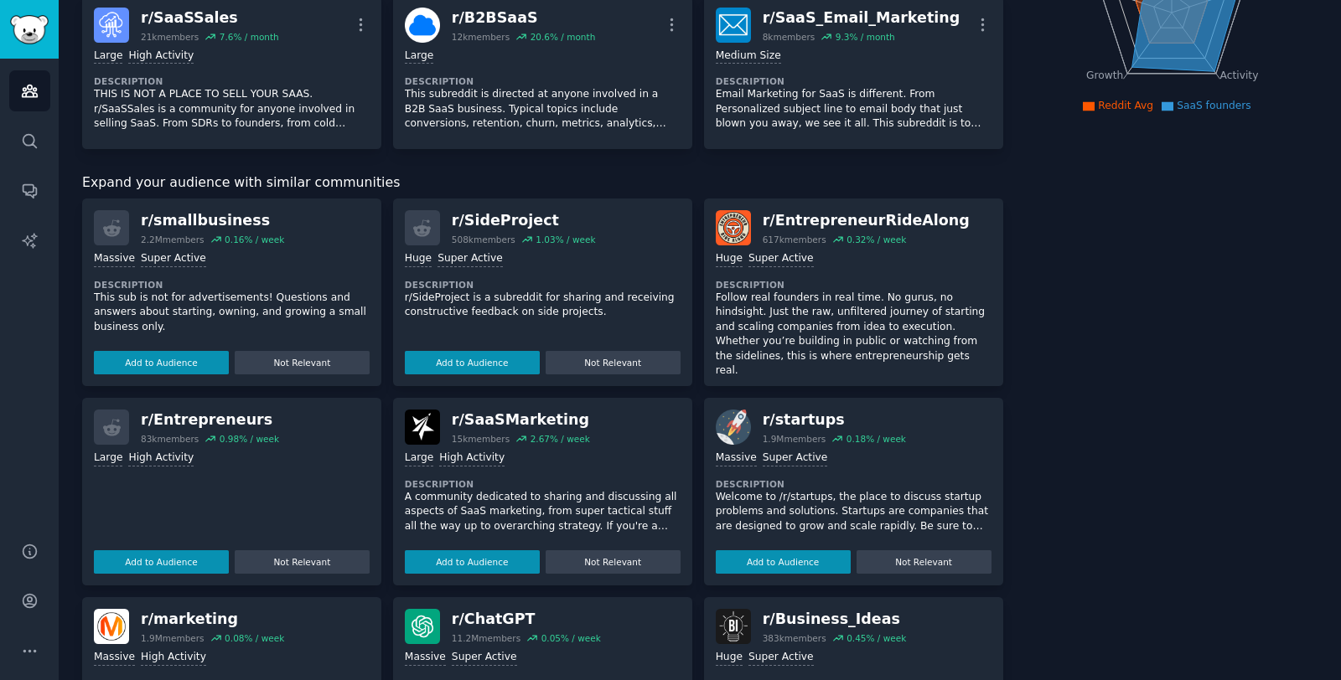
click at [806, 482] on dt "Description" at bounding box center [854, 484] width 276 height 12
click at [791, 560] on button "Add to Audience" at bounding box center [783, 562] width 135 height 23
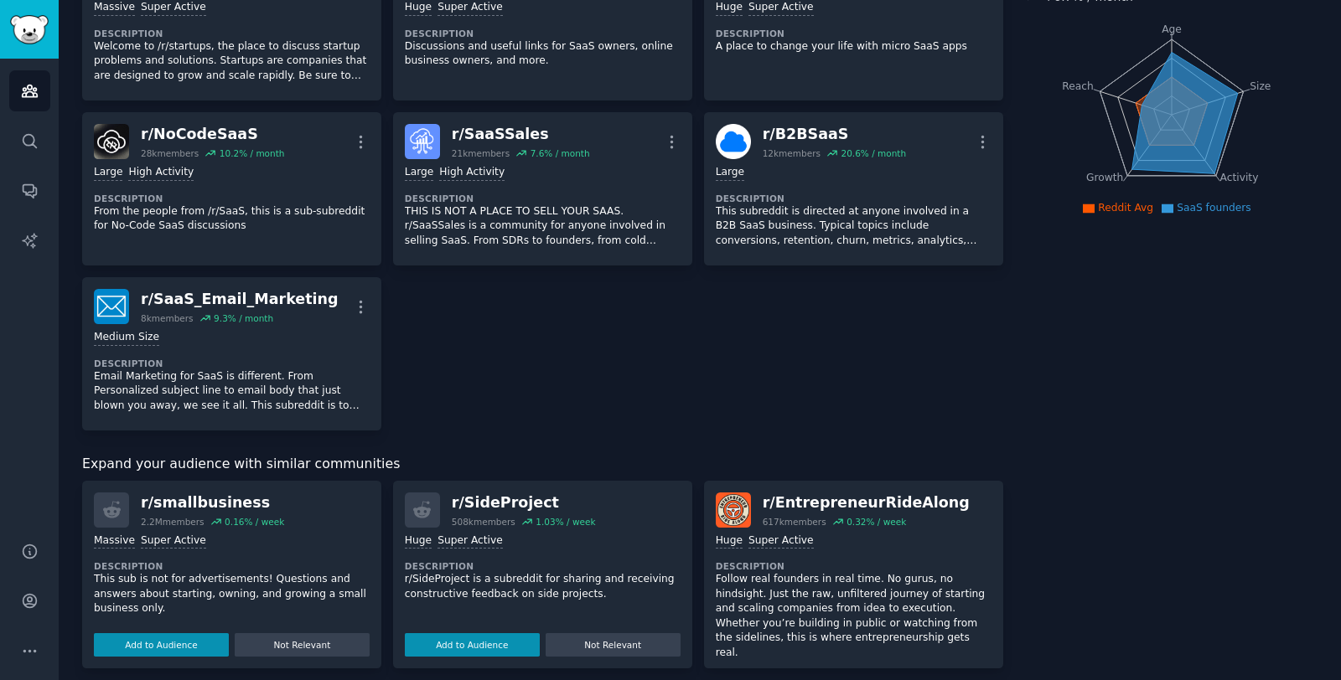
scroll to position [297, 0]
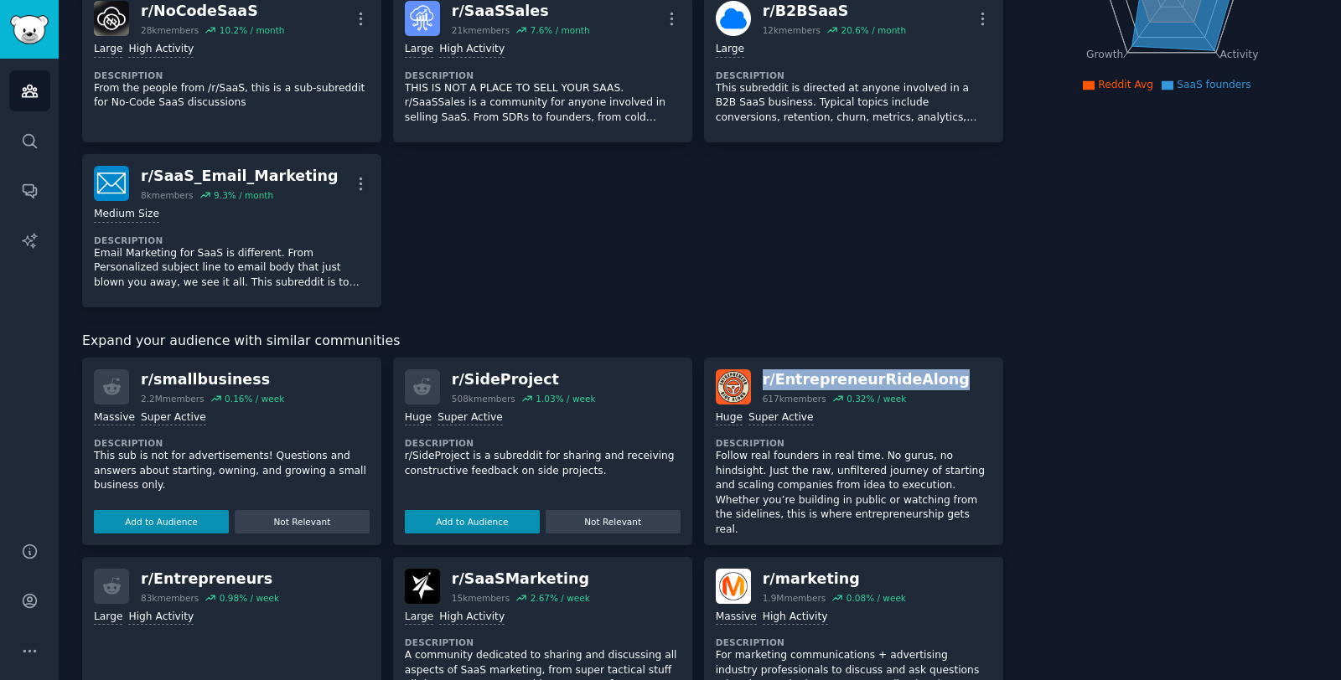
drag, startPoint x: 762, startPoint y: 380, endPoint x: 933, endPoint y: 378, distance: 171.0
click at [933, 378] on div "r/ EntrepreneurRideAlong 617k members 0.32 % / week" at bounding box center [854, 387] width 276 height 35
copy div "r/ EntrepreneurRideAlong"
